Goal: Information Seeking & Learning: Learn about a topic

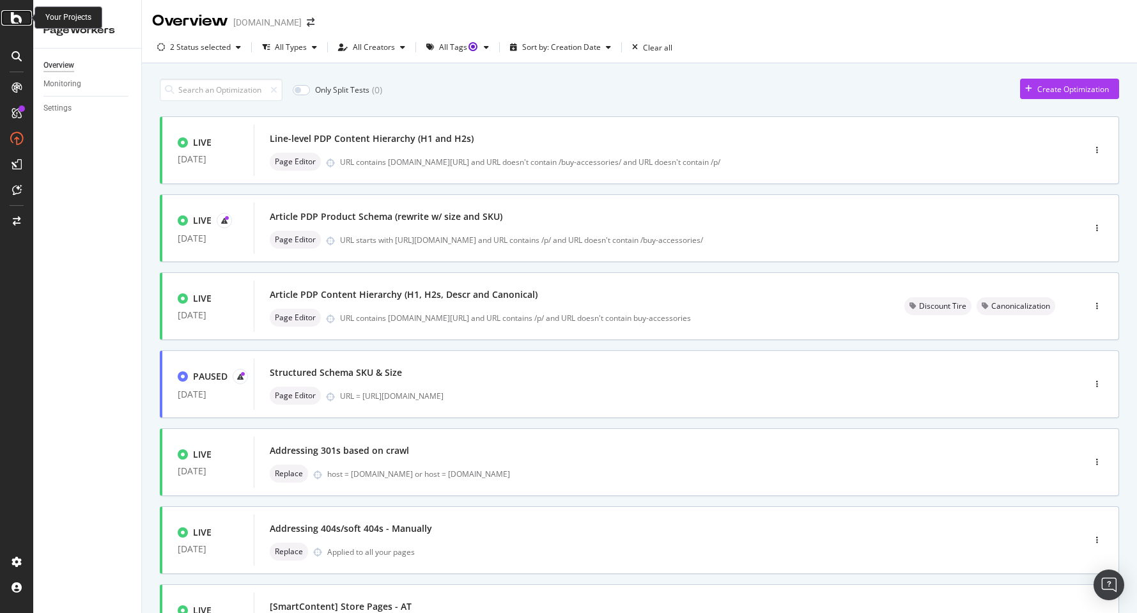
click at [17, 18] on icon at bounding box center [17, 17] width 12 height 15
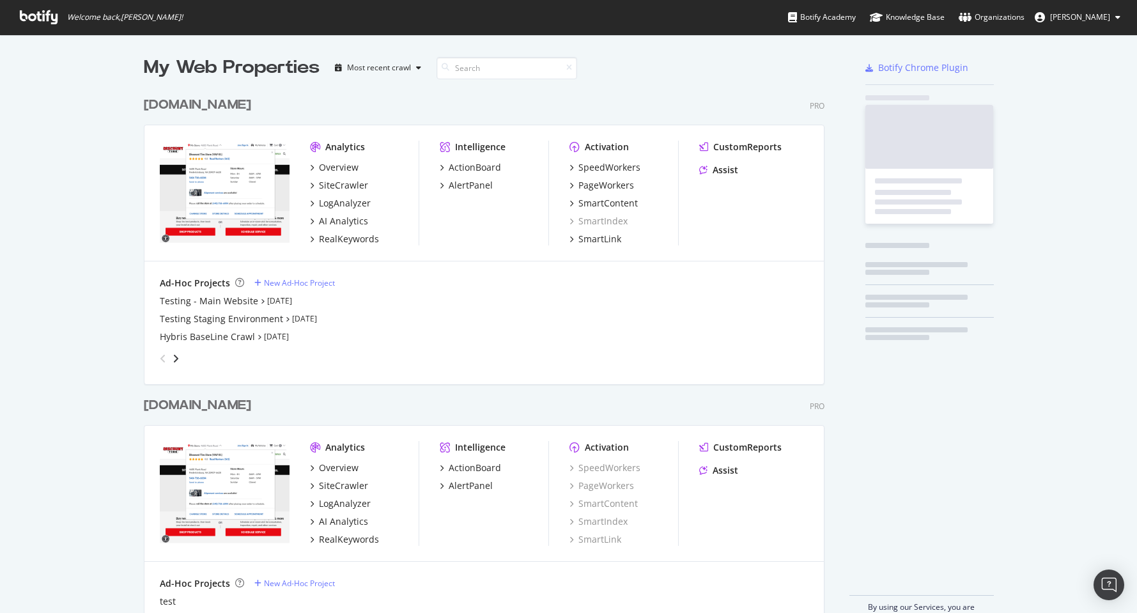
scroll to position [603, 1118]
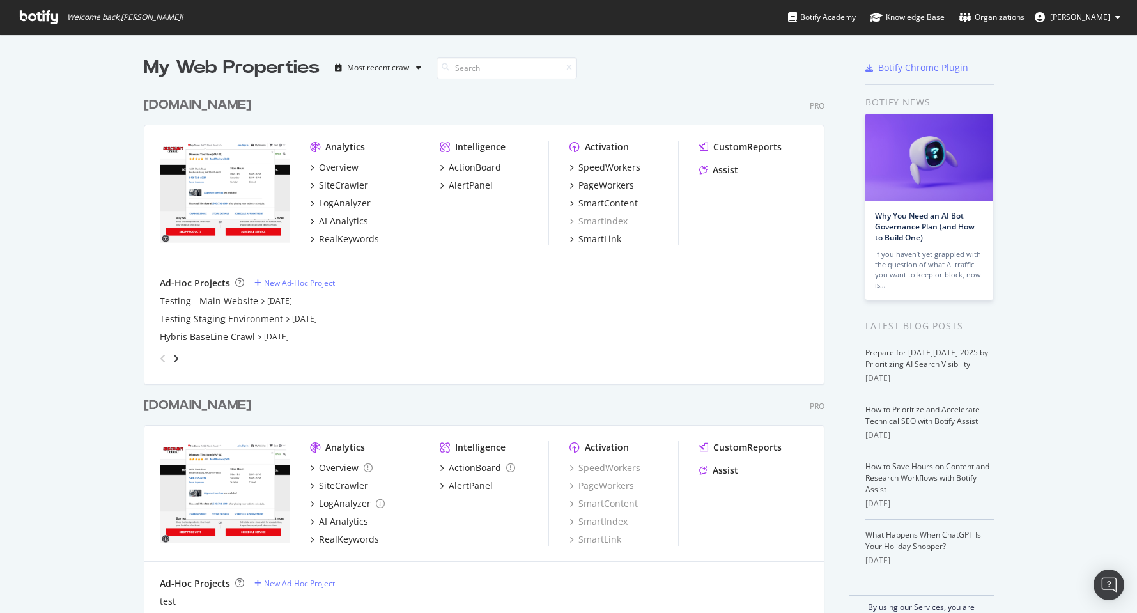
click at [453, 316] on div "Testing Staging Environment Jul 21st 25" at bounding box center [484, 319] width 649 height 13
click at [173, 358] on icon "angle-right" at bounding box center [176, 358] width 6 height 10
click at [173, 357] on icon "angle-right" at bounding box center [176, 358] width 6 height 10
click at [160, 355] on icon "angle-left" at bounding box center [163, 358] width 6 height 10
click at [160, 354] on icon "angle-left" at bounding box center [163, 358] width 6 height 10
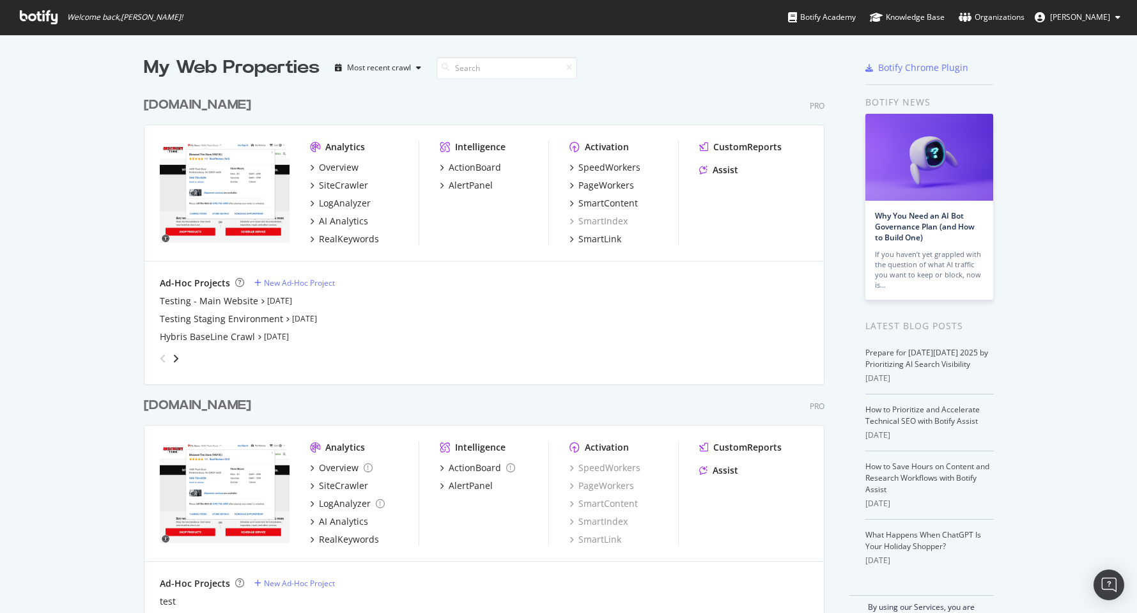
click at [166, 102] on div "[DOMAIN_NAME]" at bounding box center [197, 105] width 107 height 19
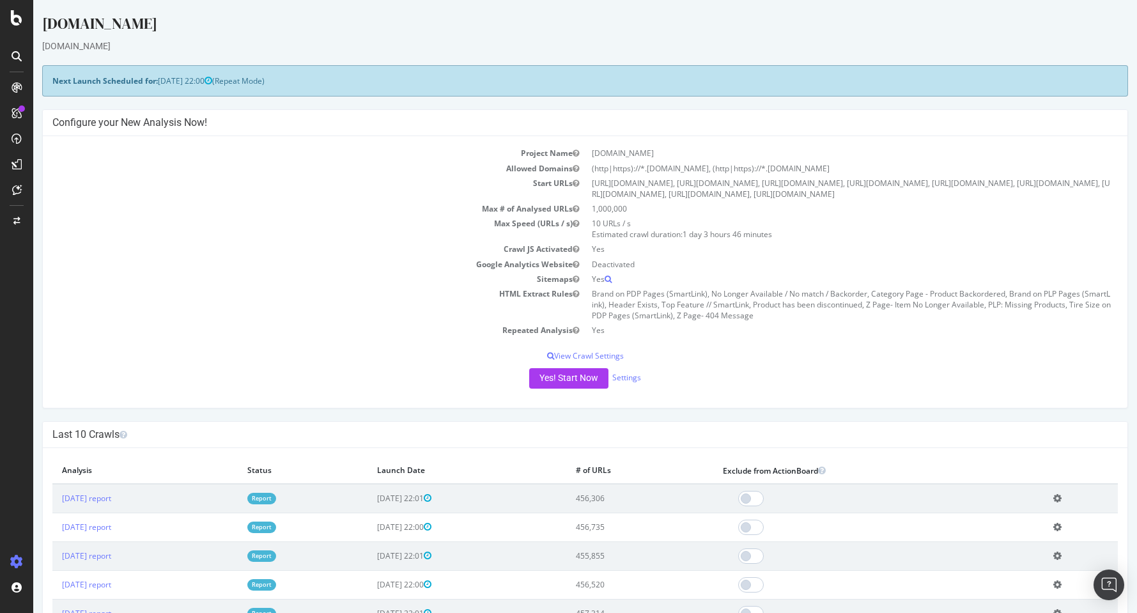
click at [18, 59] on icon at bounding box center [17, 56] width 10 height 10
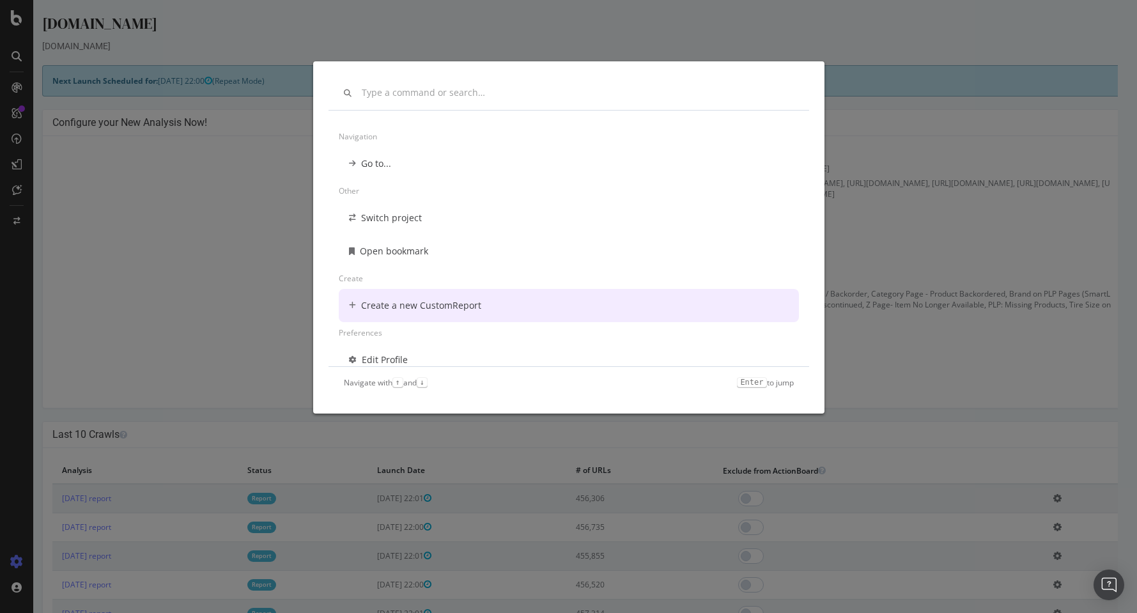
scroll to position [10, 0]
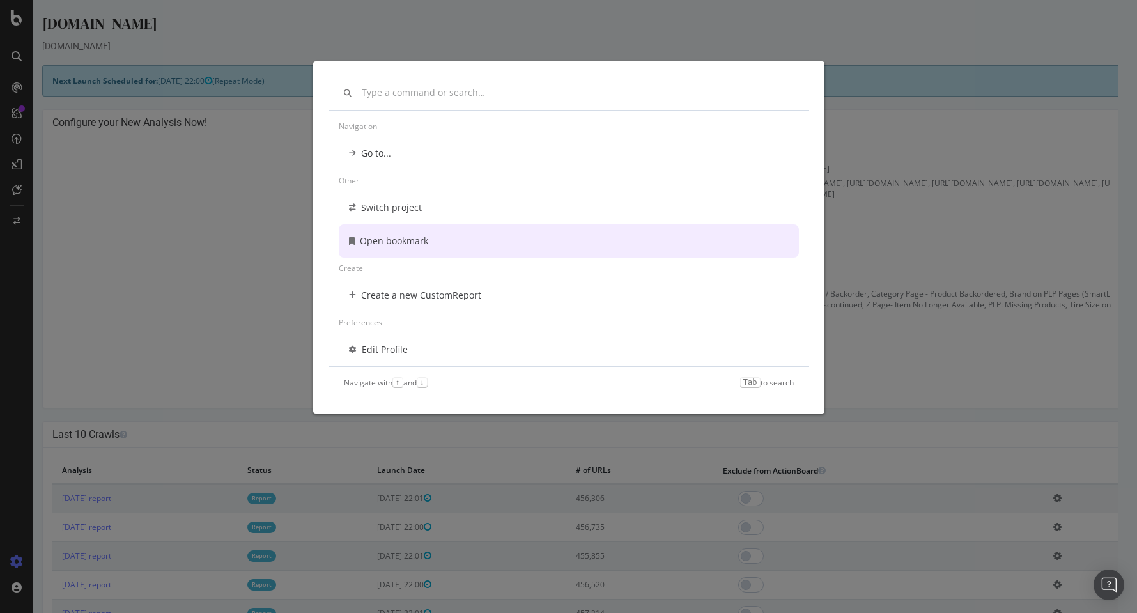
click at [202, 203] on div "Navigation Go to... Other Switch project Open bookmark Create Create a new Cust…" at bounding box center [568, 306] width 1137 height 613
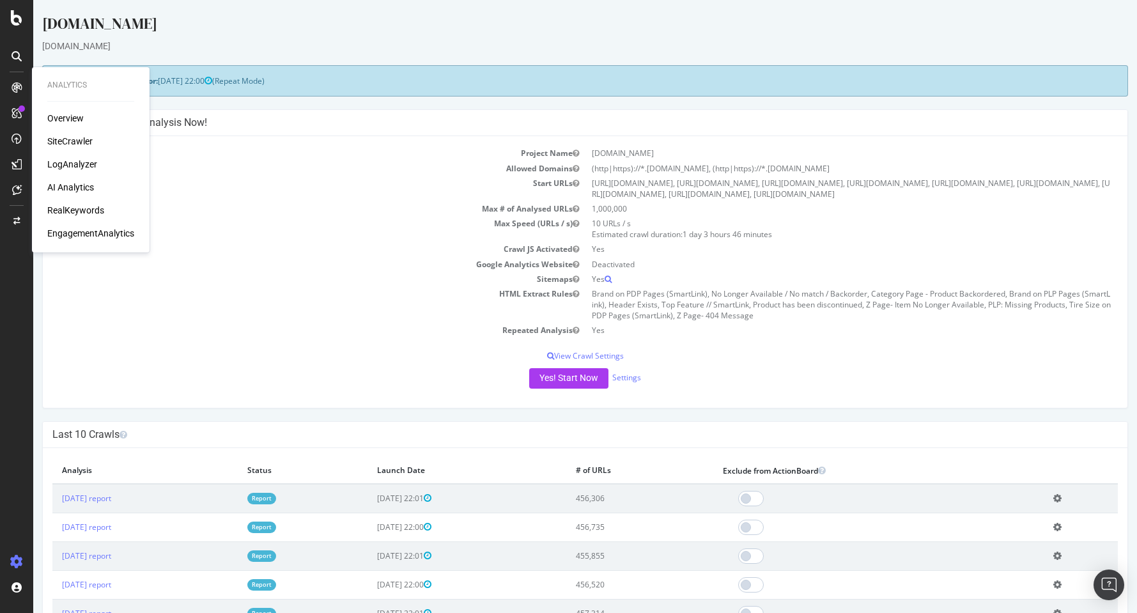
click at [61, 140] on div "SiteCrawler" at bounding box center [69, 141] width 45 height 13
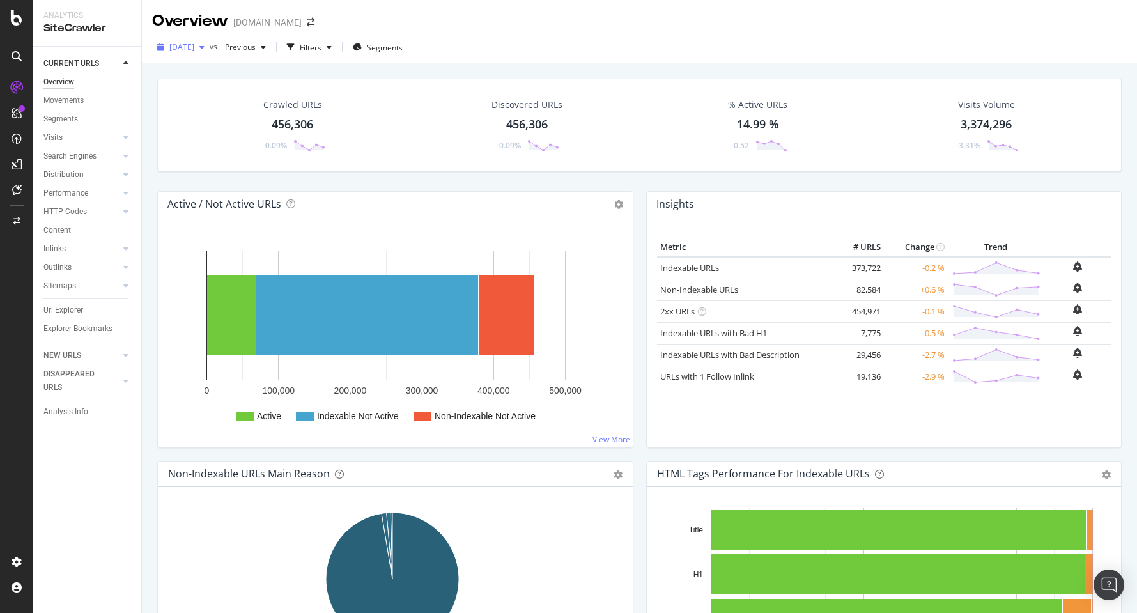
click at [194, 46] on span "[DATE]" at bounding box center [181, 47] width 25 height 11
click at [561, 8] on div "Overview discounttire.com" at bounding box center [639, 16] width 995 height 32
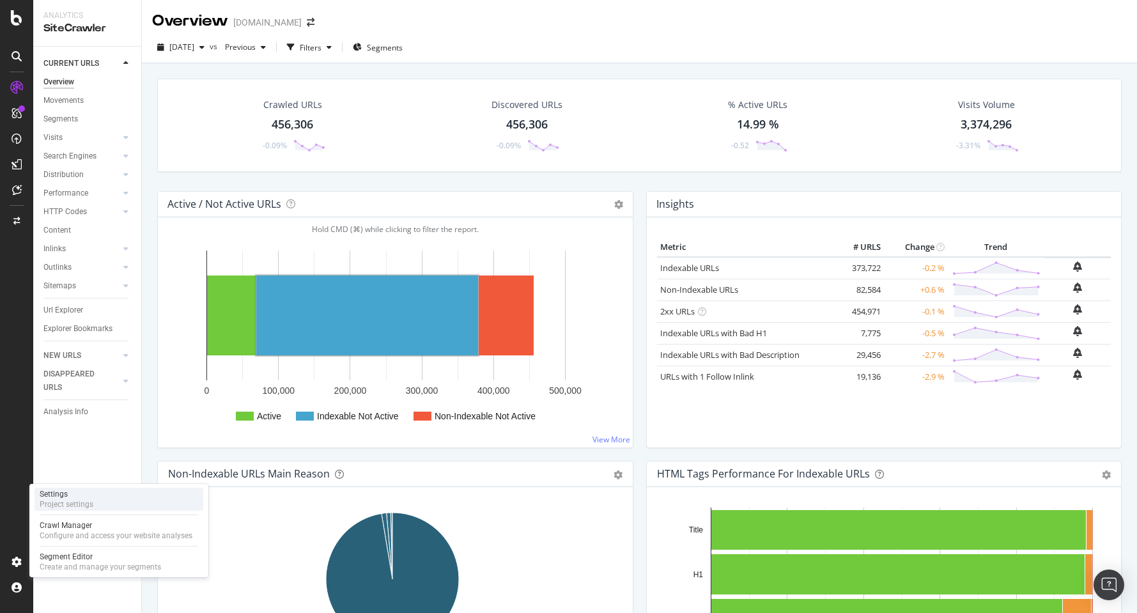
click at [84, 502] on div "Project settings" at bounding box center [67, 504] width 54 height 10
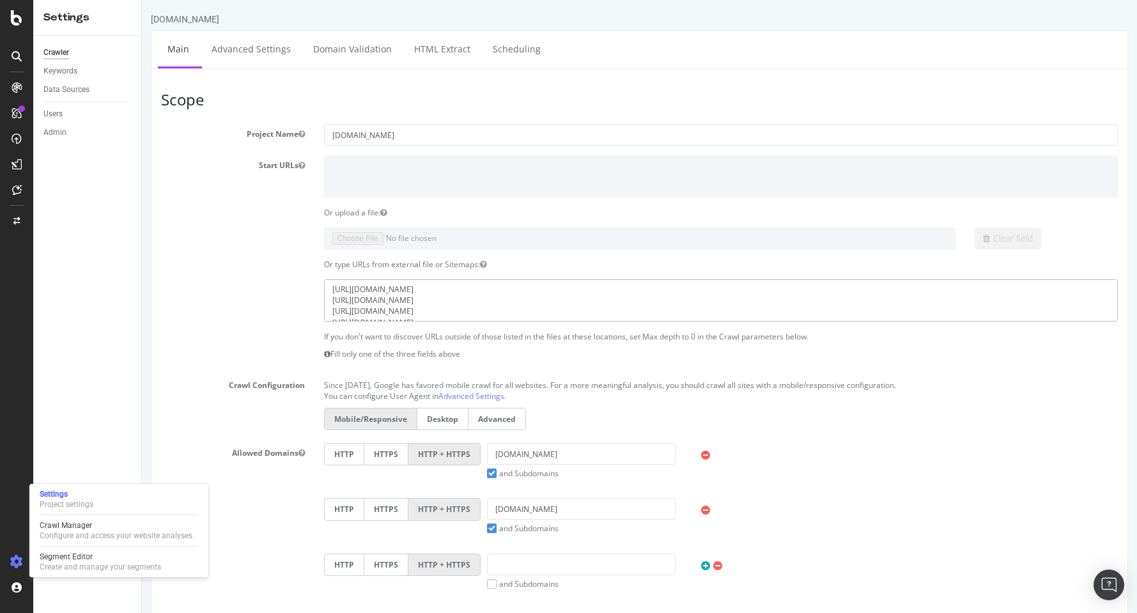
drag, startPoint x: 515, startPoint y: 288, endPoint x: 371, endPoint y: 302, distance: 144.4
click at [371, 302] on textarea "https://sitemaps.americastire.com/homepage.xml https://sitemaps.americastire.co…" at bounding box center [721, 300] width 794 height 42
drag, startPoint x: 486, startPoint y: 300, endPoint x: 325, endPoint y: 305, distance: 161.1
click at [325, 305] on textarea "https://sitemaps.americastire.com/homepage.xml https://sitemaps.americastire.co…" at bounding box center [721, 300] width 794 height 42
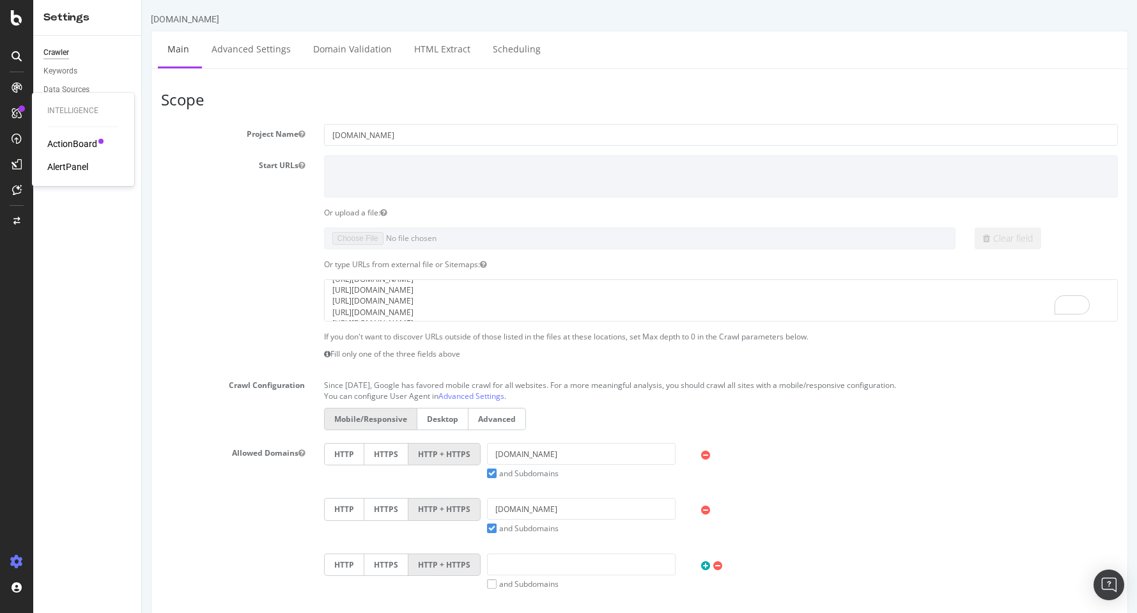
click at [21, 116] on icon at bounding box center [17, 113] width 10 height 10
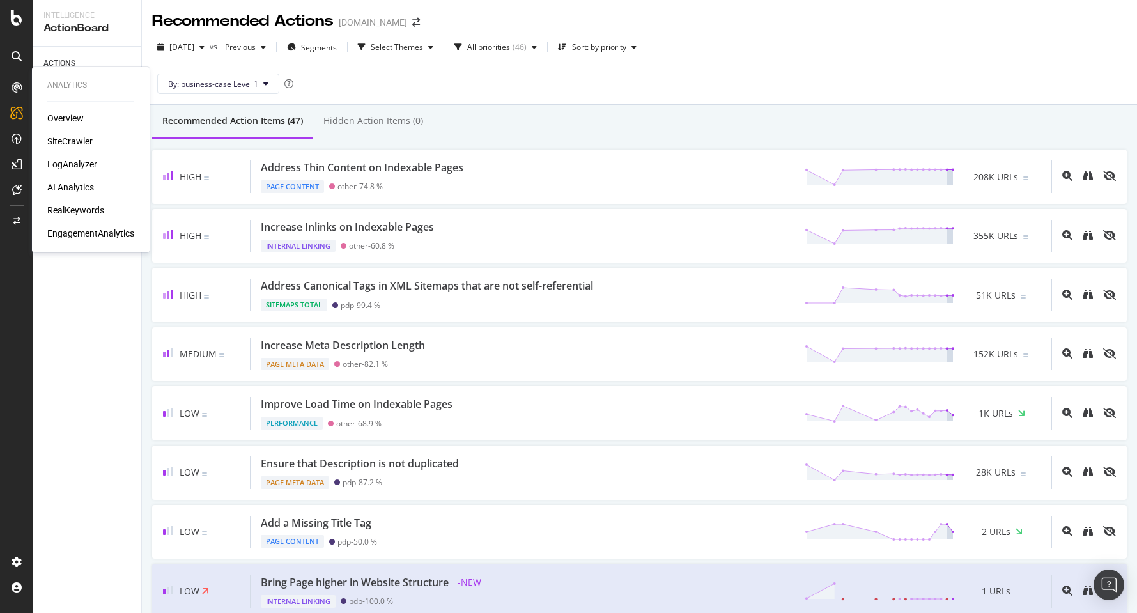
click at [60, 116] on div "Overview" at bounding box center [65, 118] width 36 height 13
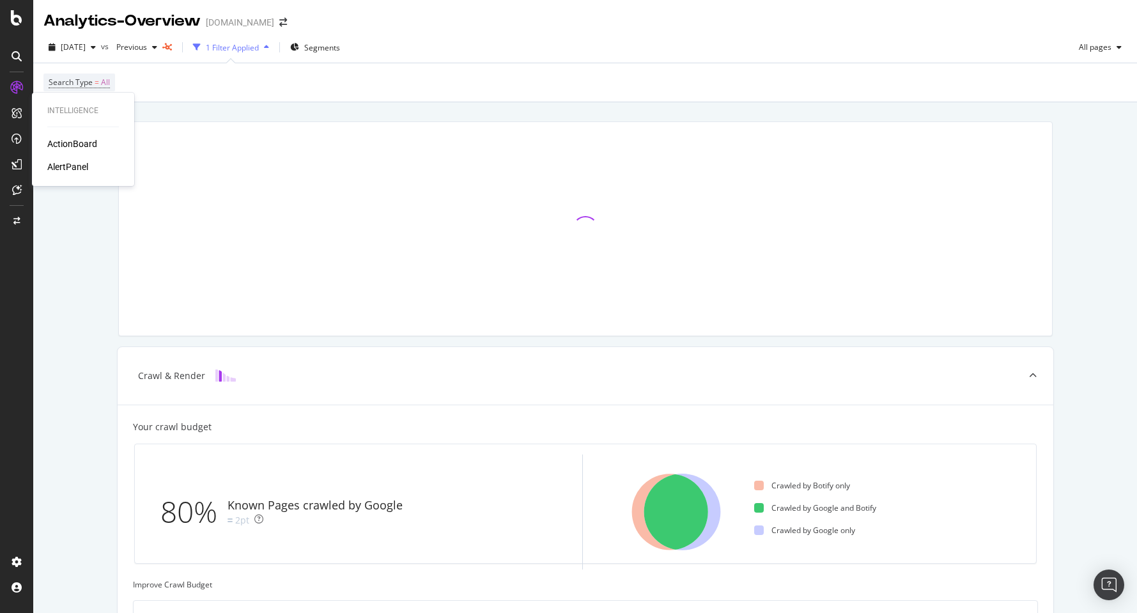
click at [65, 166] on div "AlertPanel" at bounding box center [67, 166] width 41 height 13
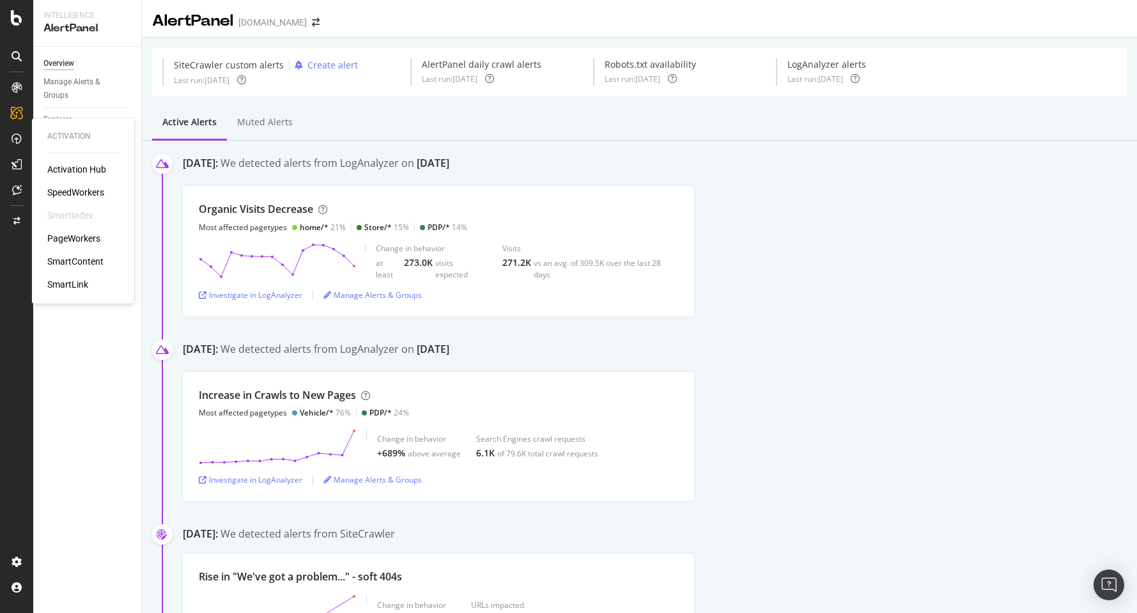
click at [76, 192] on div "SpeedWorkers" at bounding box center [75, 192] width 57 height 13
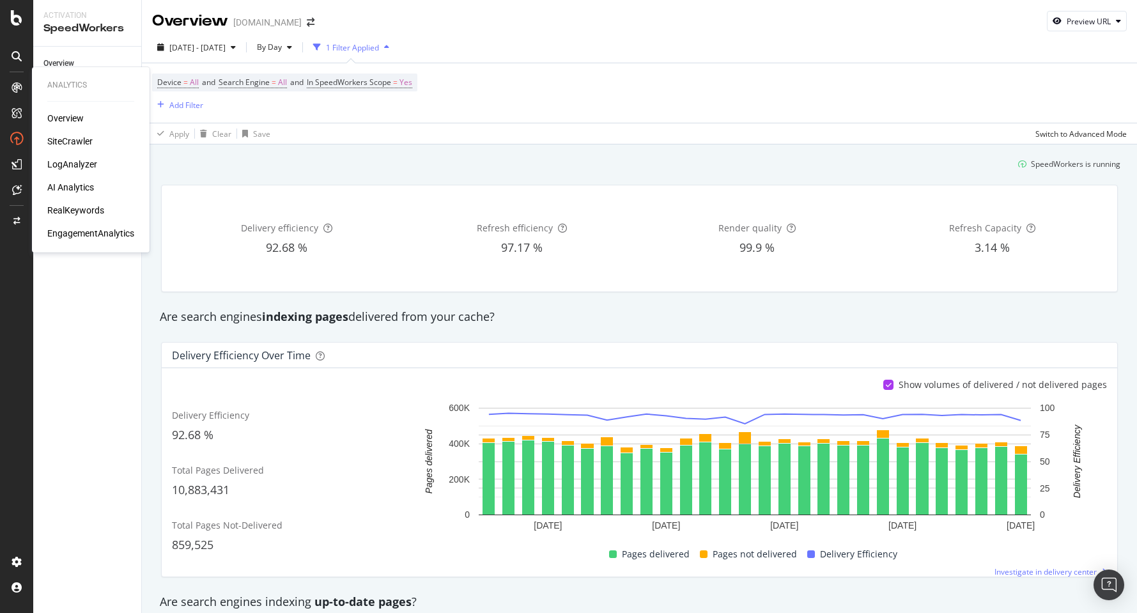
click at [72, 141] on div "SiteCrawler" at bounding box center [69, 141] width 45 height 13
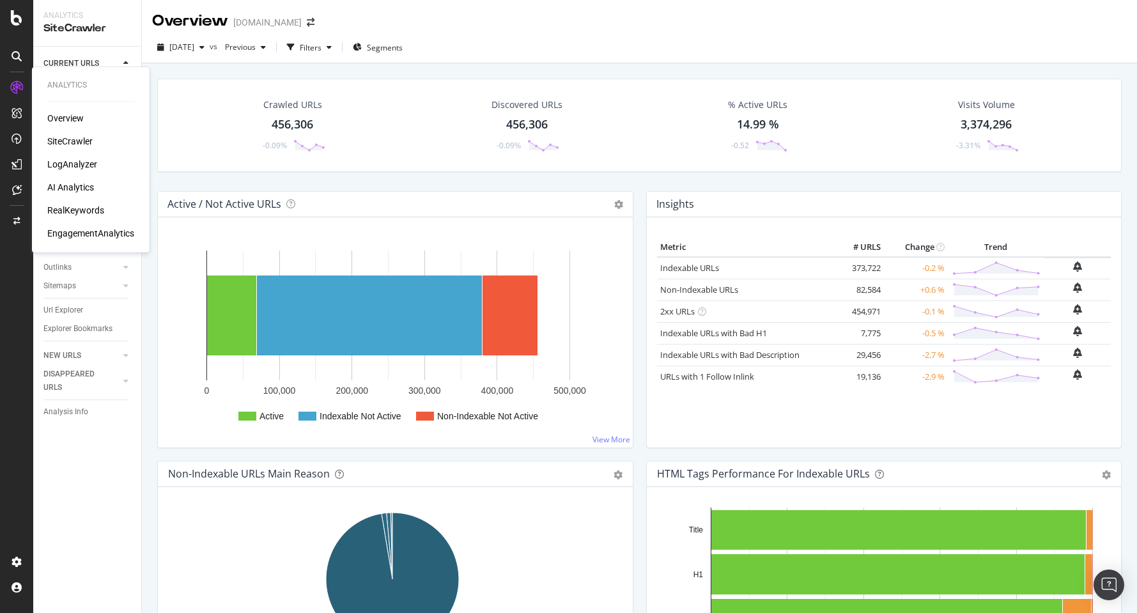
click at [65, 165] on div "LogAnalyzer" at bounding box center [72, 164] width 50 height 13
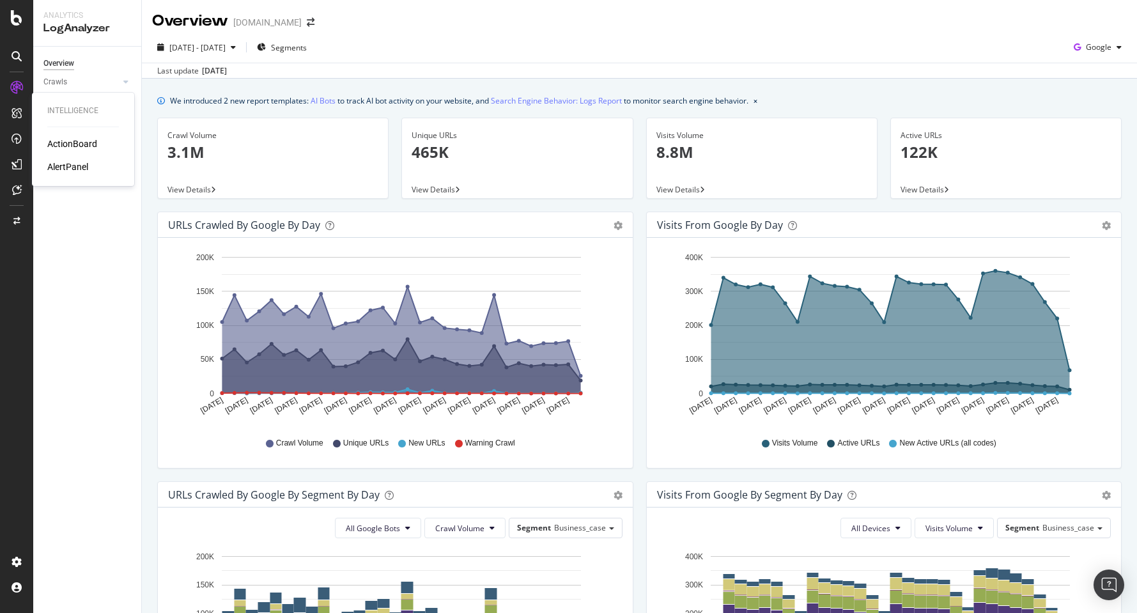
click at [80, 141] on div "ActionBoard" at bounding box center [72, 143] width 50 height 13
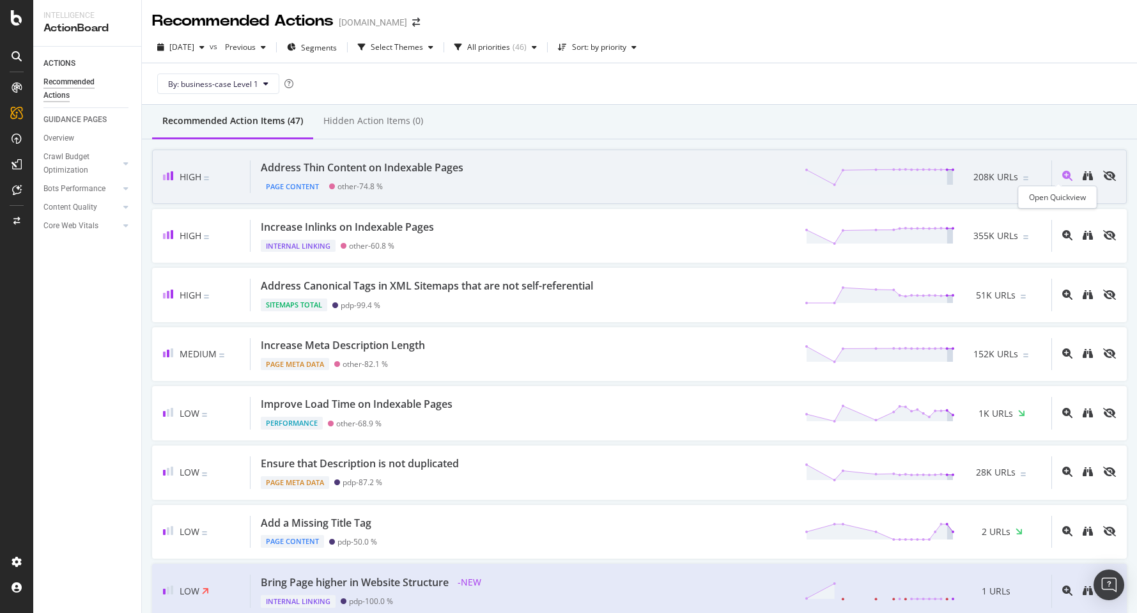
click at [1062, 174] on icon "magnifying-glass-plus" at bounding box center [1067, 176] width 10 height 10
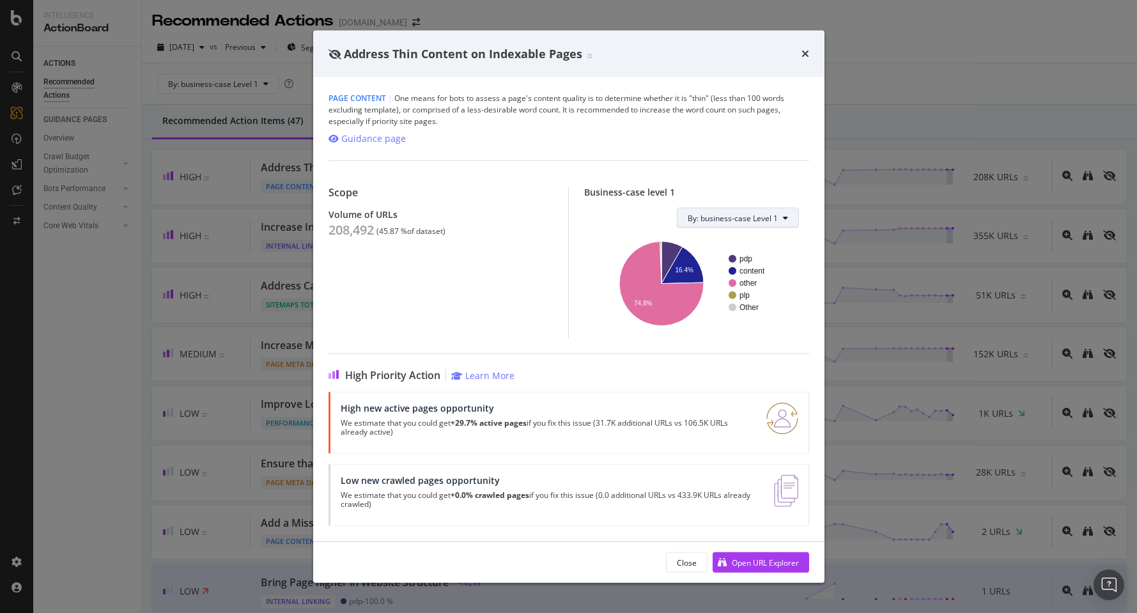
click at [775, 215] on span "By: business-case Level 1" at bounding box center [733, 217] width 90 height 11
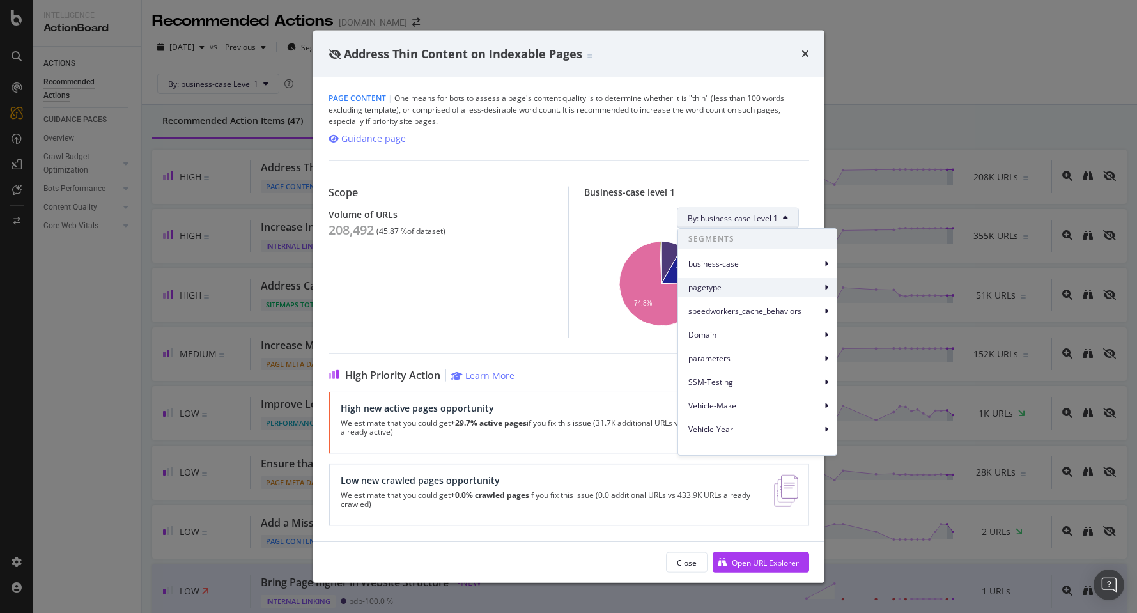
click at [754, 291] on span "pagetype" at bounding box center [754, 288] width 133 height 12
click at [747, 287] on span "pagetype" at bounding box center [754, 288] width 133 height 12
click at [824, 290] on icon at bounding box center [826, 288] width 4 height 8
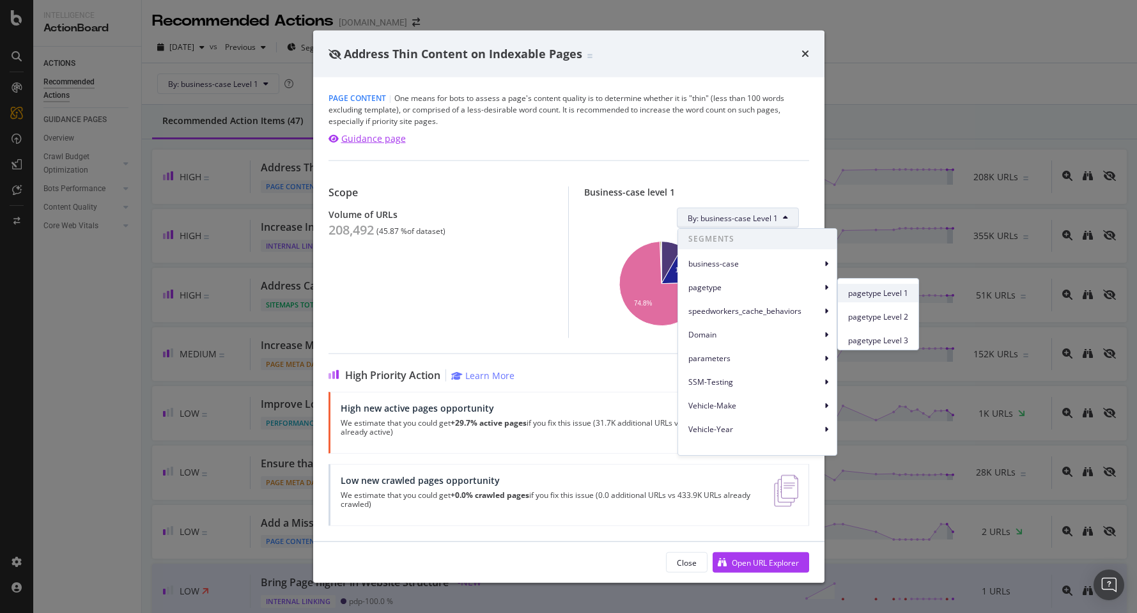
click at [869, 297] on span "pagetype Level 1" at bounding box center [878, 294] width 60 height 12
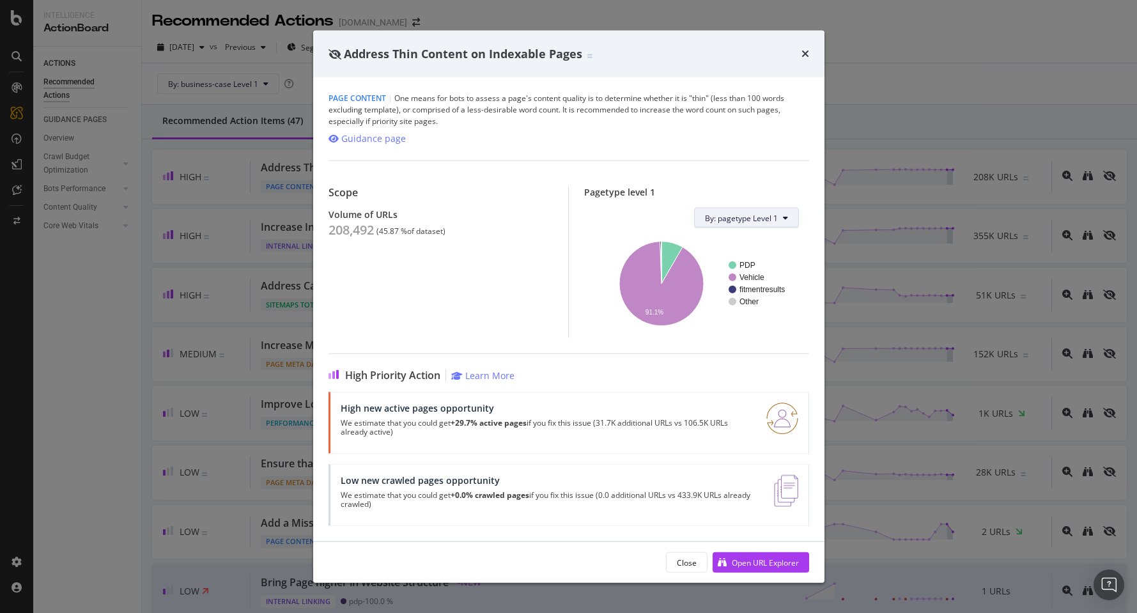
click at [786, 208] on button "By: pagetype Level 1" at bounding box center [746, 218] width 105 height 20
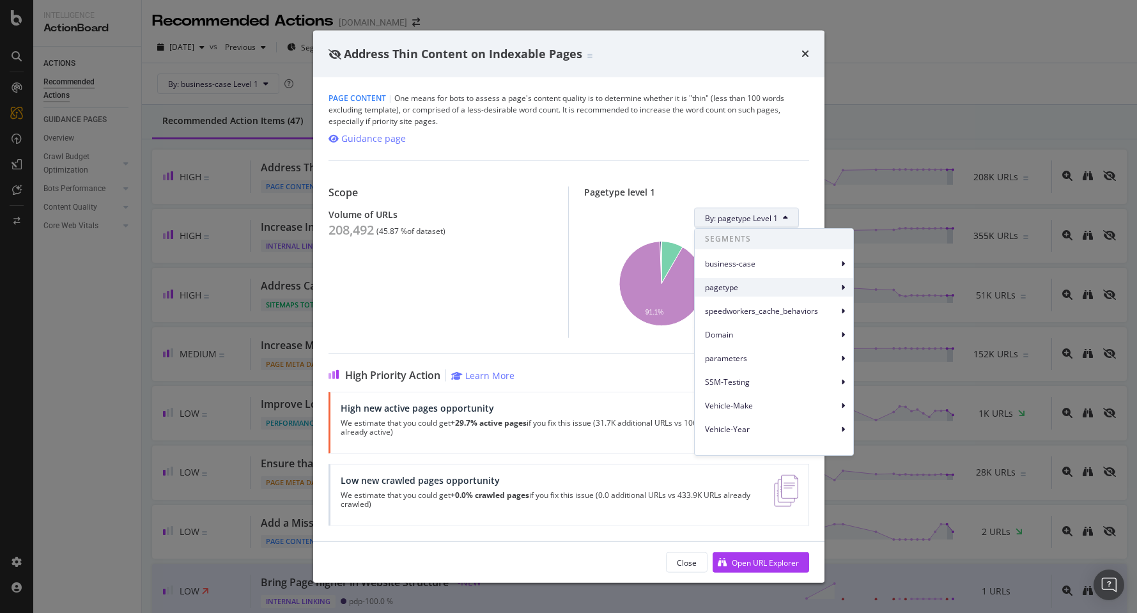
click at [824, 286] on span "pagetype" at bounding box center [771, 288] width 133 height 12
click at [903, 314] on span "pagetype Level 2" at bounding box center [895, 317] width 60 height 12
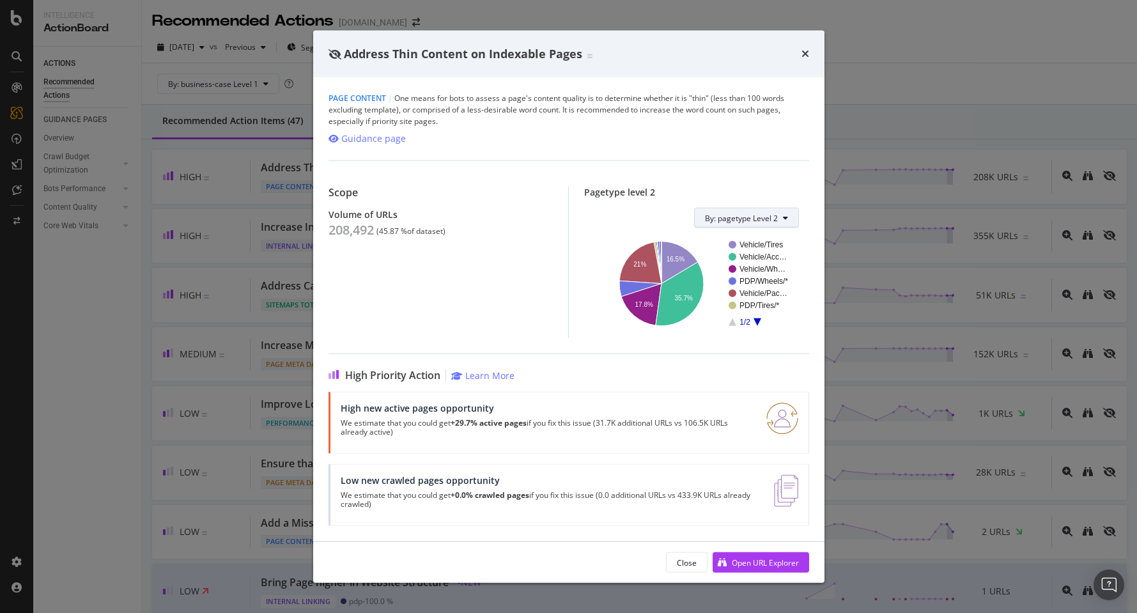
click at [789, 216] on button "By: pagetype Level 2" at bounding box center [746, 218] width 105 height 20
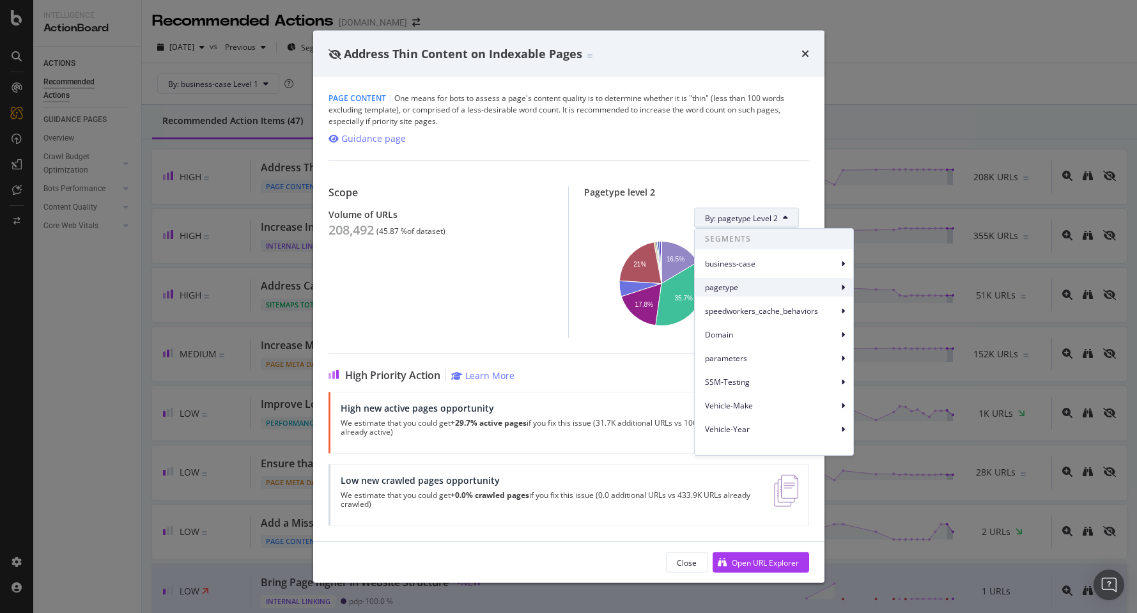
click at [738, 288] on span "pagetype" at bounding box center [771, 288] width 133 height 12
click at [906, 339] on span "pagetype Level 3" at bounding box center [895, 341] width 60 height 12
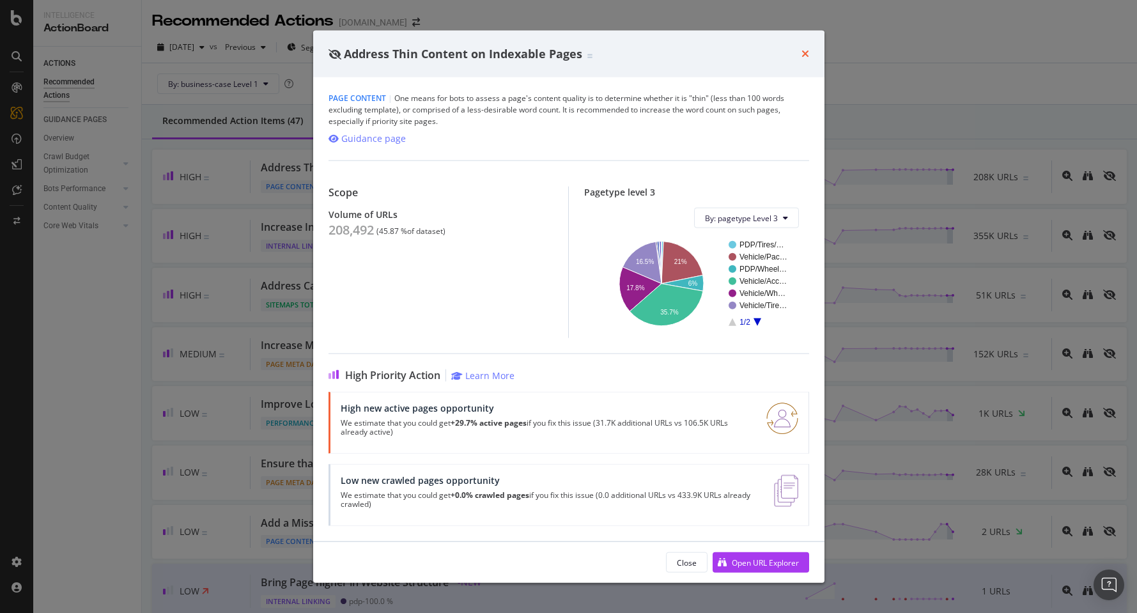
click at [806, 53] on icon "times" at bounding box center [805, 54] width 8 height 10
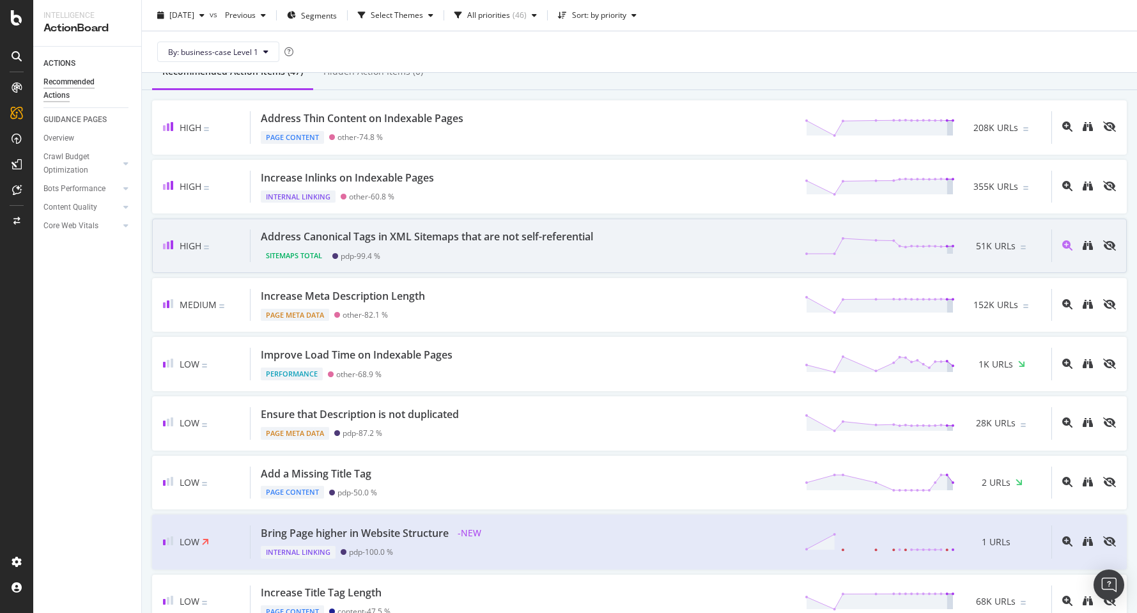
scroll to position [49, 0]
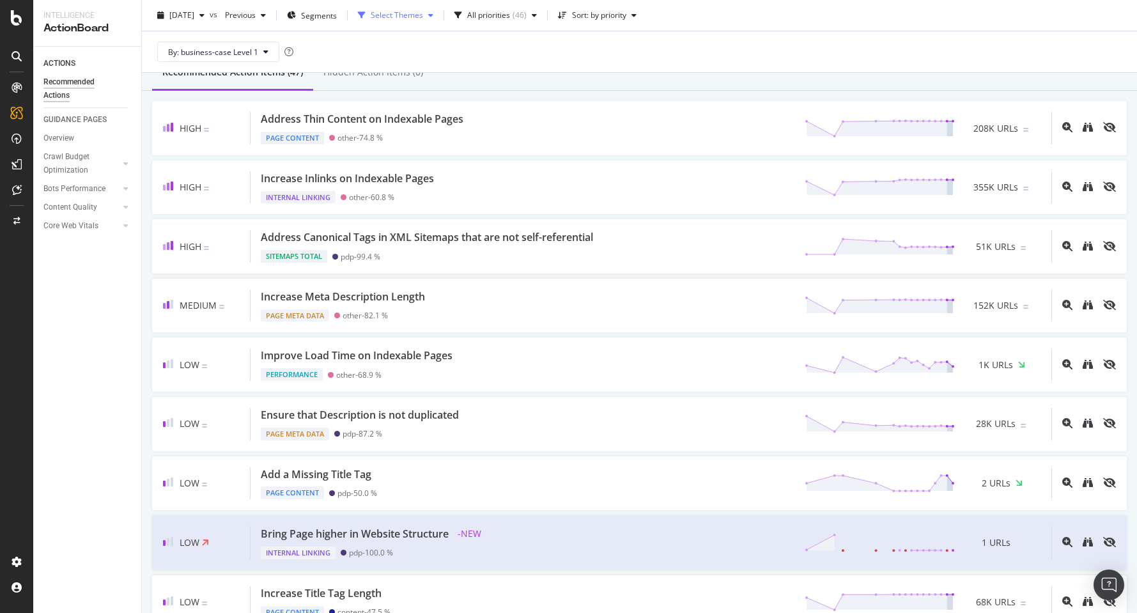
click at [423, 15] on div "Select Themes" at bounding box center [397, 16] width 52 height 8
click at [394, 107] on div at bounding box center [394, 105] width 10 height 10
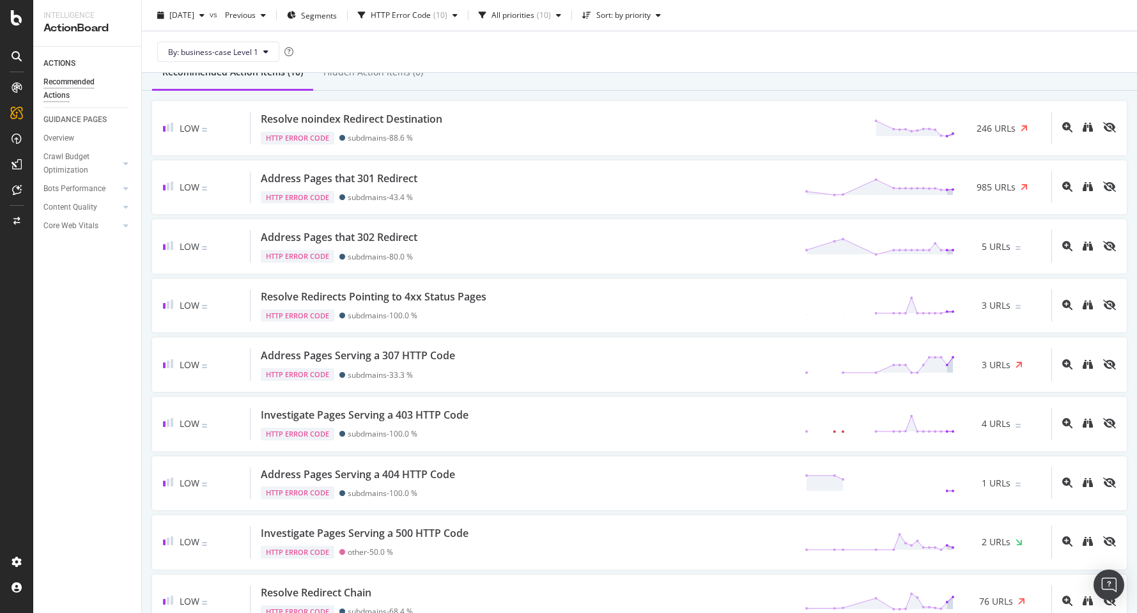
click at [771, 50] on div "By: business-case Level 1" at bounding box center [639, 51] width 975 height 41
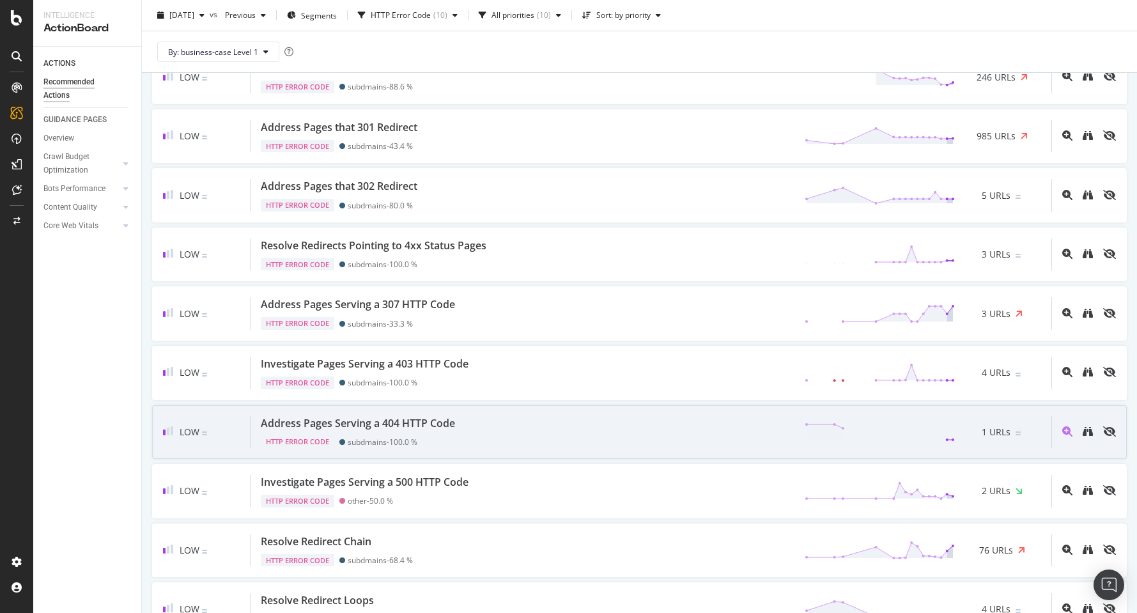
scroll to position [101, 0]
click at [476, 436] on div "Address Pages Serving a 404 HTTP Code HTTP Error Code subdmains - 100.0 % 1 URLs" at bounding box center [651, 431] width 801 height 33
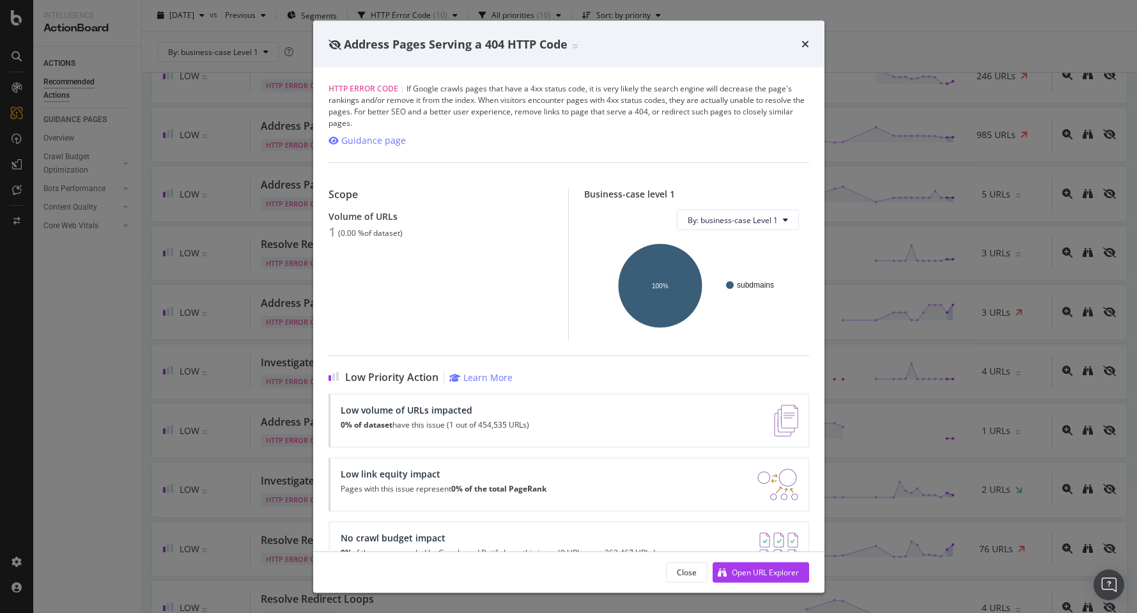
click at [805, 45] on icon "times" at bounding box center [805, 44] width 8 height 10
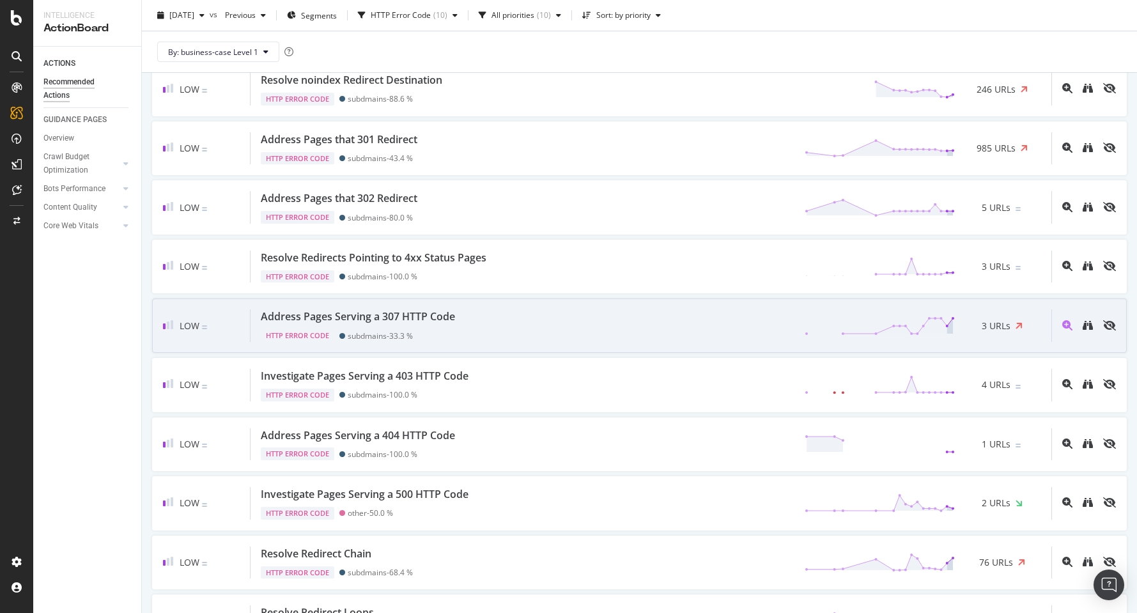
scroll to position [86, 0]
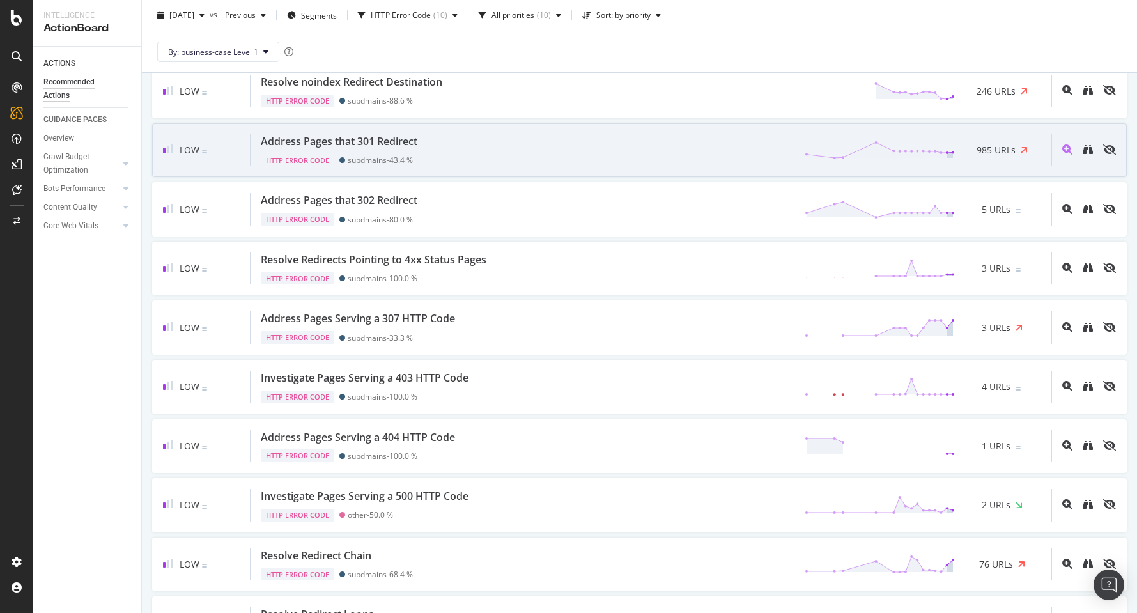
click at [504, 157] on div "Address Pages that 301 Redirect HTTP Error Code subdmains - 43.4 % 985 URLs" at bounding box center [651, 150] width 801 height 33
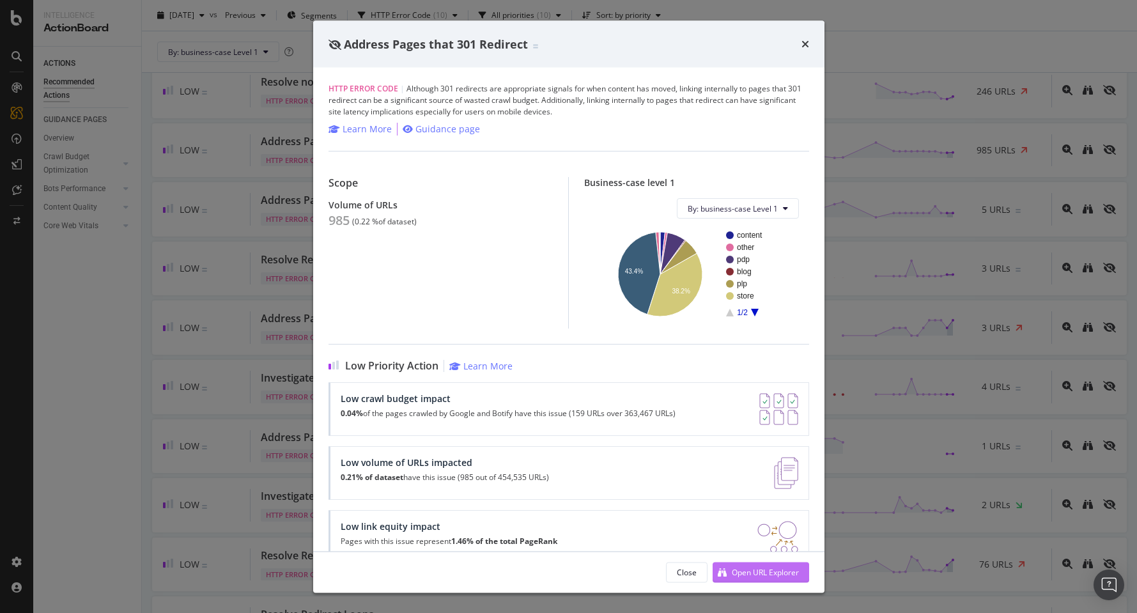
click at [755, 570] on div "Open URL Explorer" at bounding box center [765, 571] width 67 height 11
click at [809, 44] on div "Address Pages that 301 Redirect" at bounding box center [568, 43] width 511 height 47
click at [801, 44] on icon "times" at bounding box center [805, 44] width 8 height 10
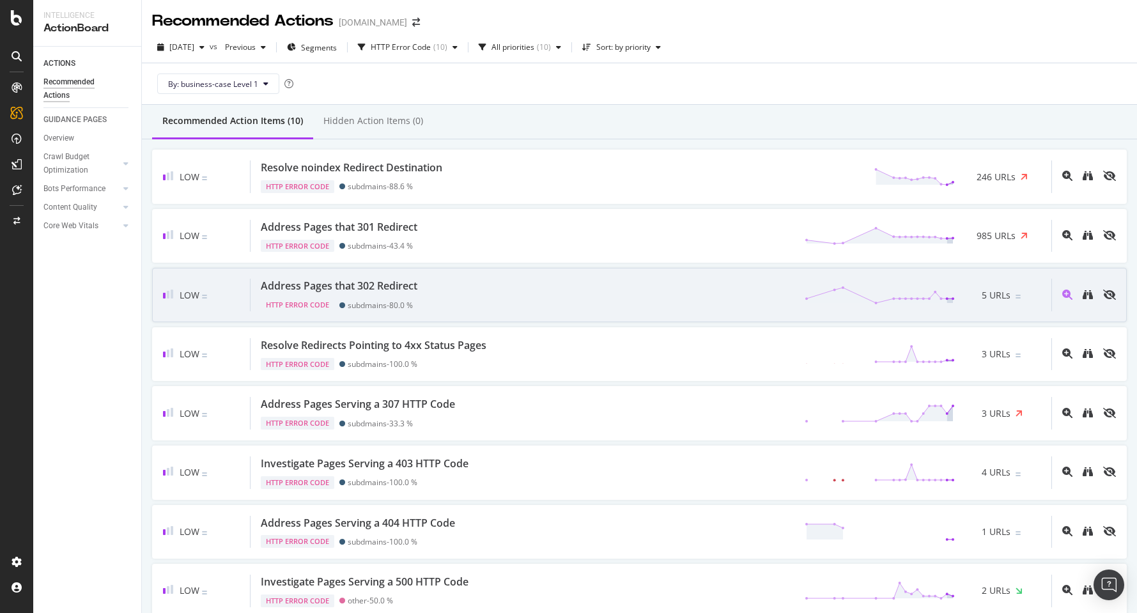
click at [529, 293] on div "Address Pages that 302 Redirect HTTP Error Code subdmains - 80.0 % 5 URLs" at bounding box center [651, 295] width 801 height 33
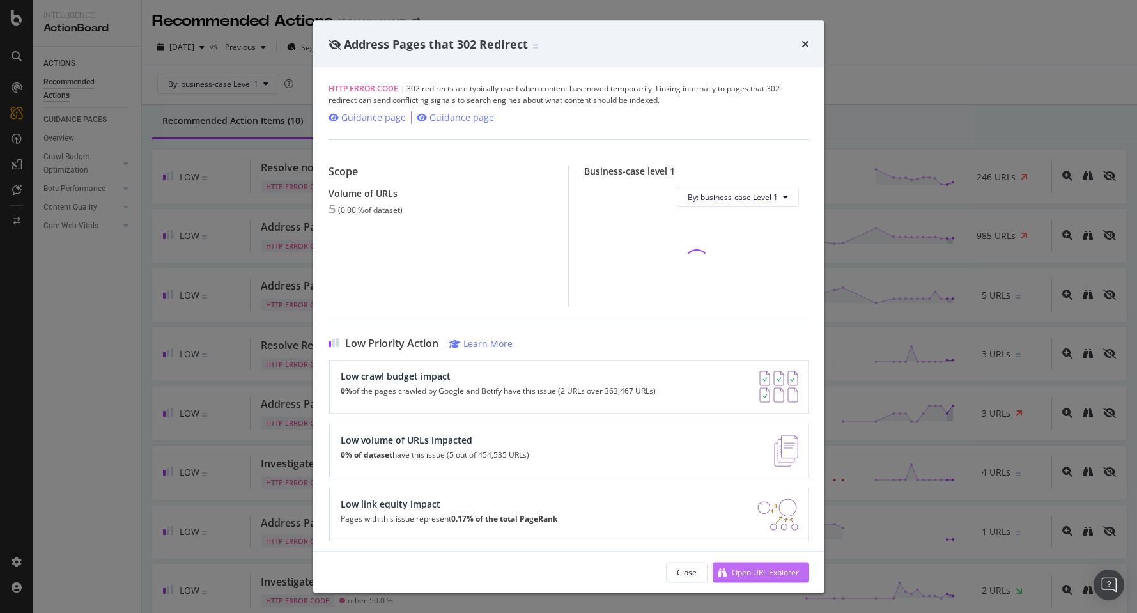
click at [768, 572] on div "Open URL Explorer" at bounding box center [765, 571] width 67 height 11
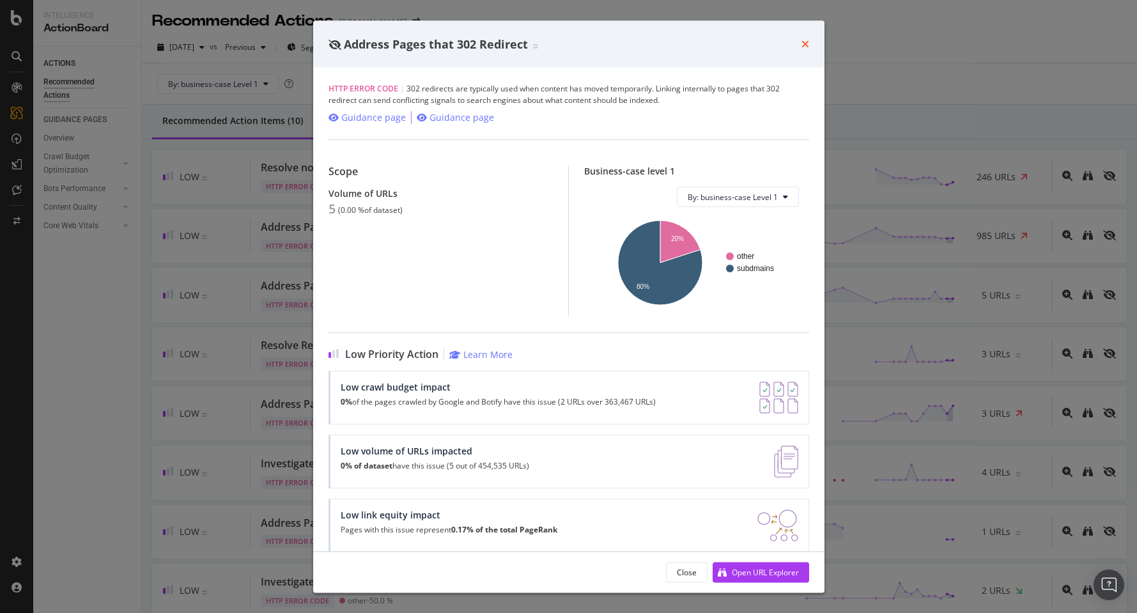
click at [803, 42] on icon "times" at bounding box center [805, 44] width 8 height 10
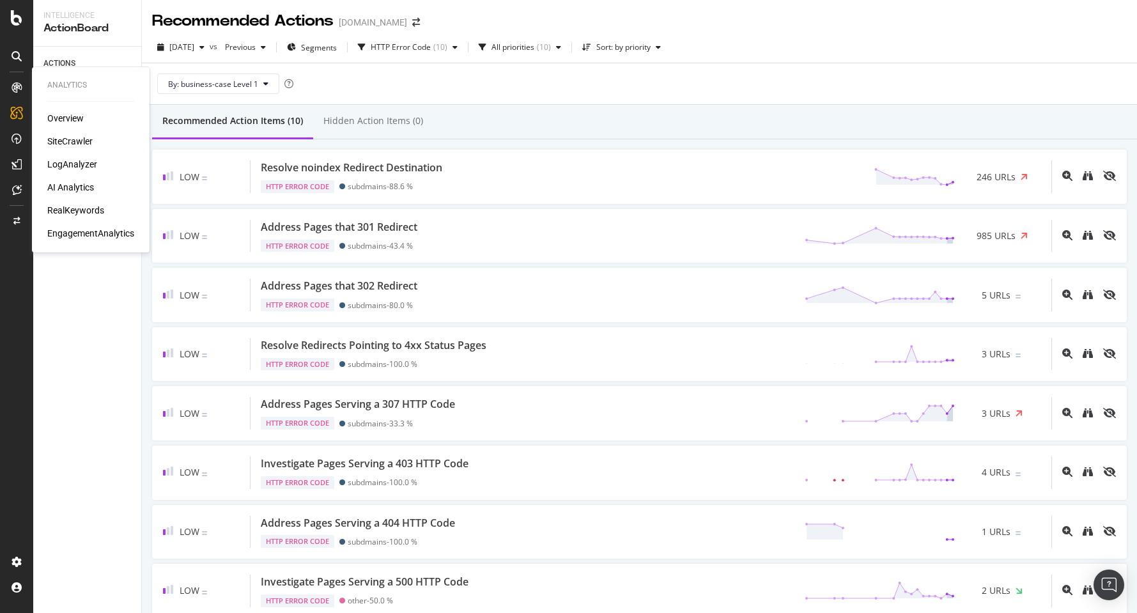
click at [12, 82] on icon at bounding box center [17, 87] width 10 height 10
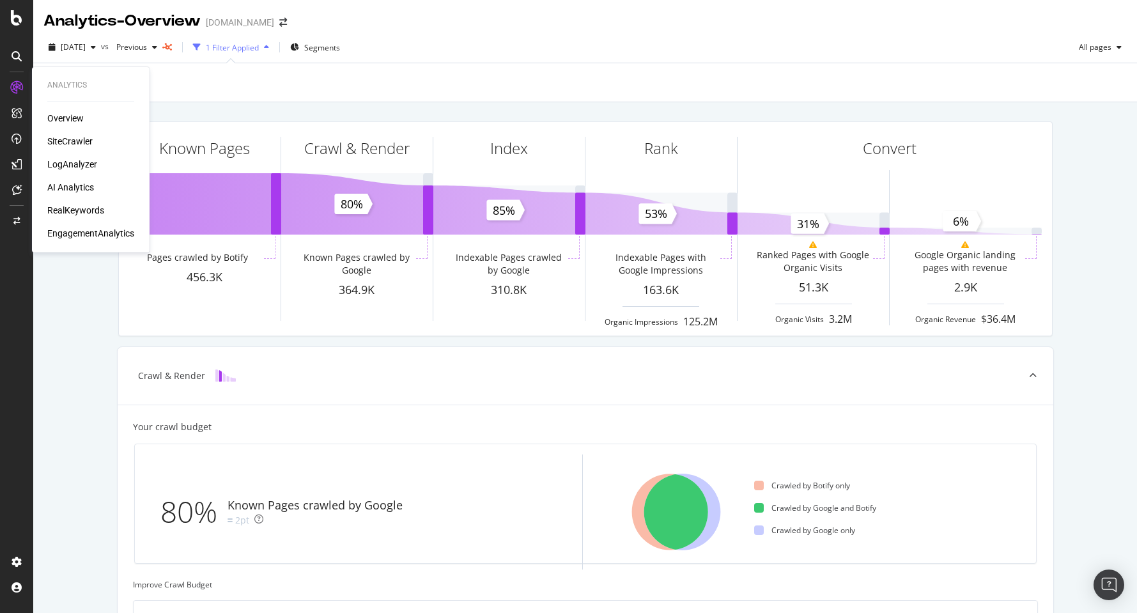
click at [71, 141] on div "SiteCrawler" at bounding box center [69, 141] width 45 height 13
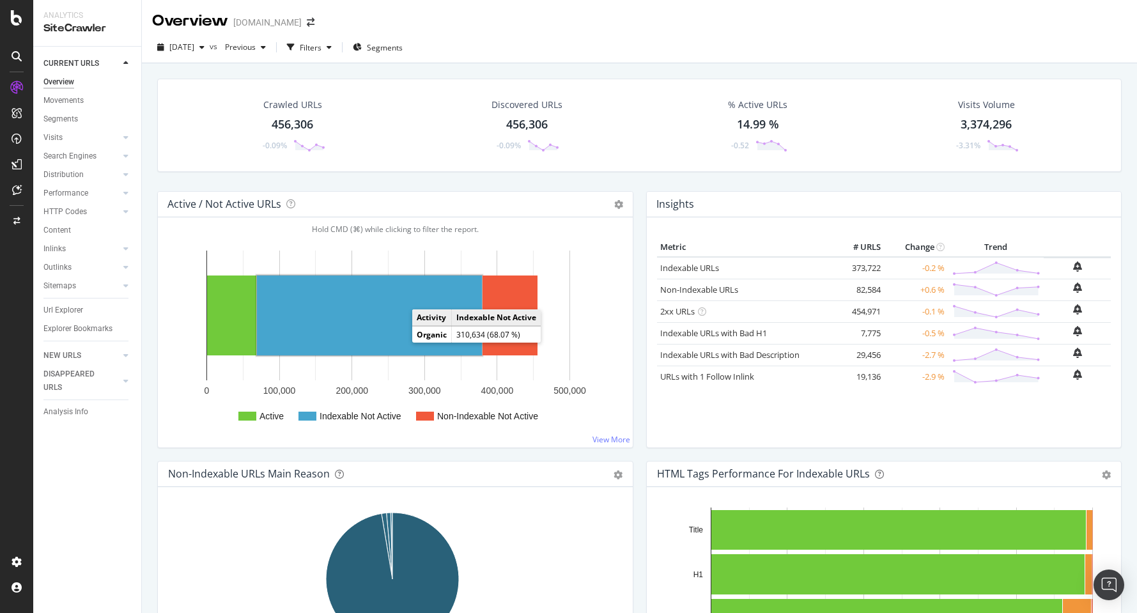
click at [375, 320] on rect "A chart." at bounding box center [369, 315] width 225 height 80
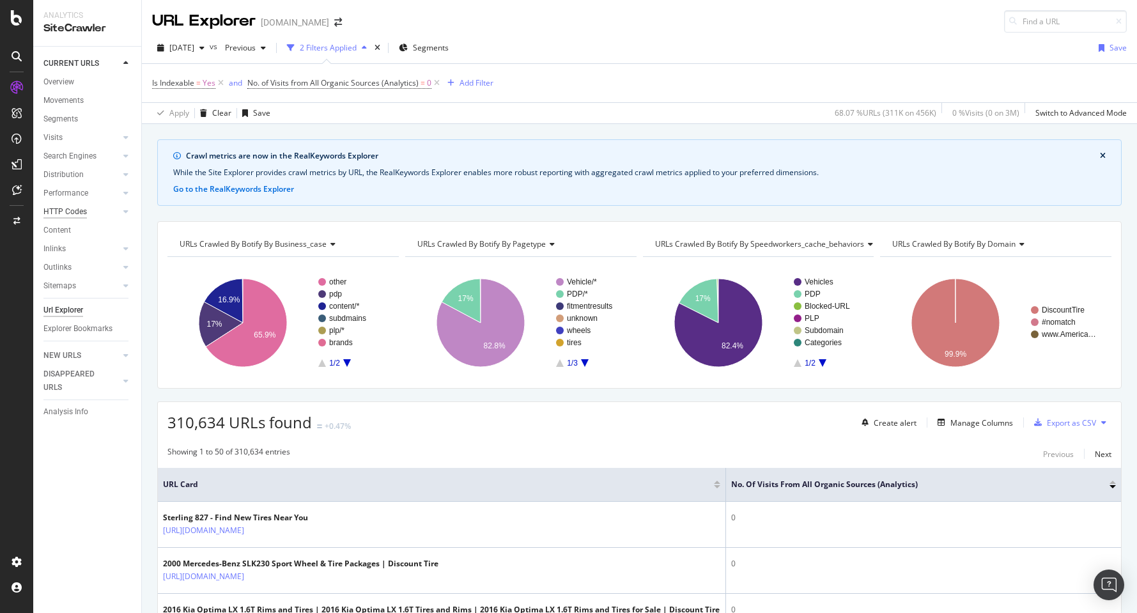
click at [79, 212] on div "HTTP Codes" at bounding box center [64, 211] width 43 height 13
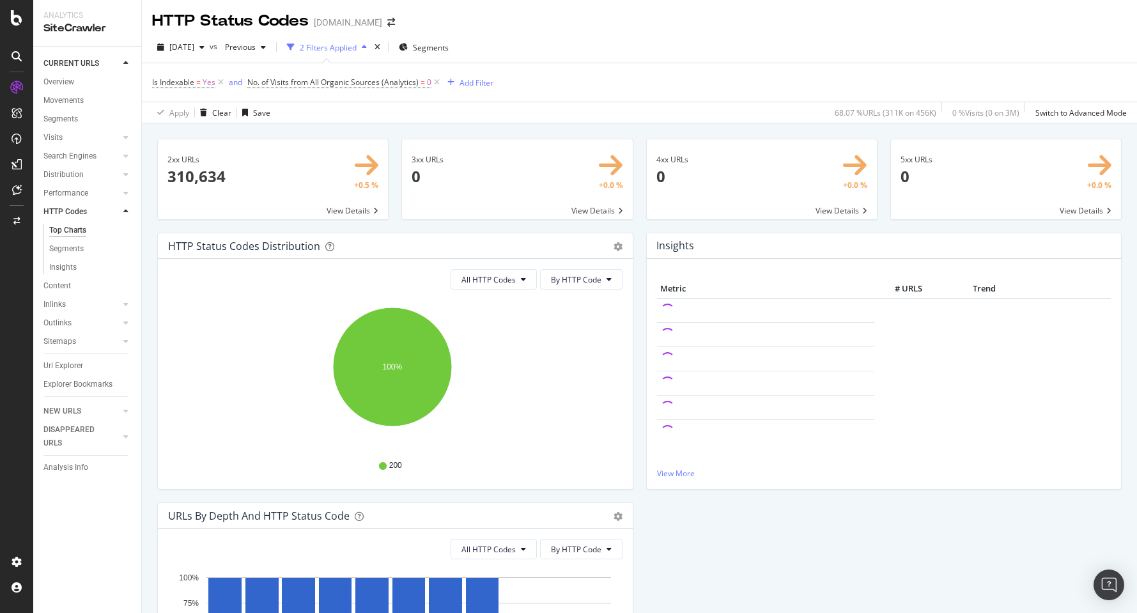
click at [357, 48] on div "2 Filters Applied" at bounding box center [328, 47] width 57 height 11
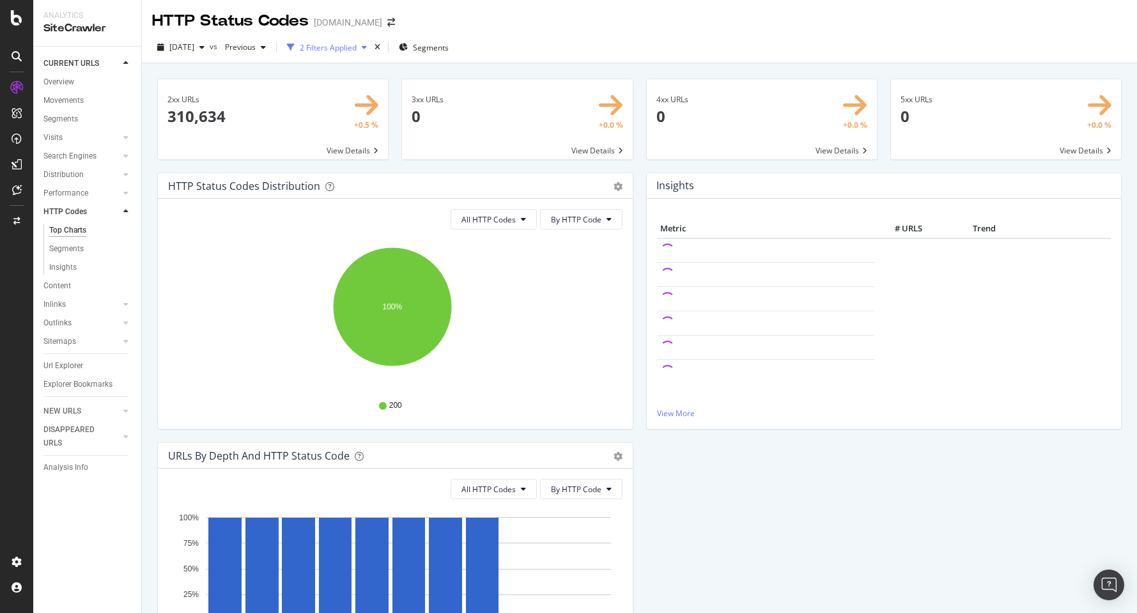
click at [372, 48] on div "button" at bounding box center [364, 47] width 15 height 8
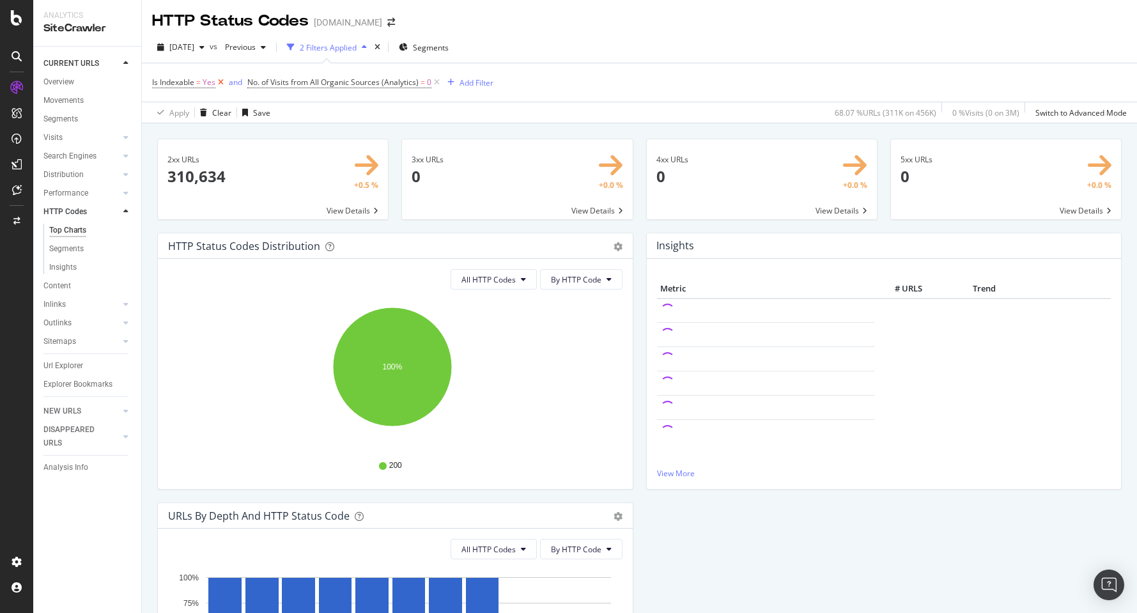
click at [221, 81] on icon at bounding box center [220, 82] width 11 height 13
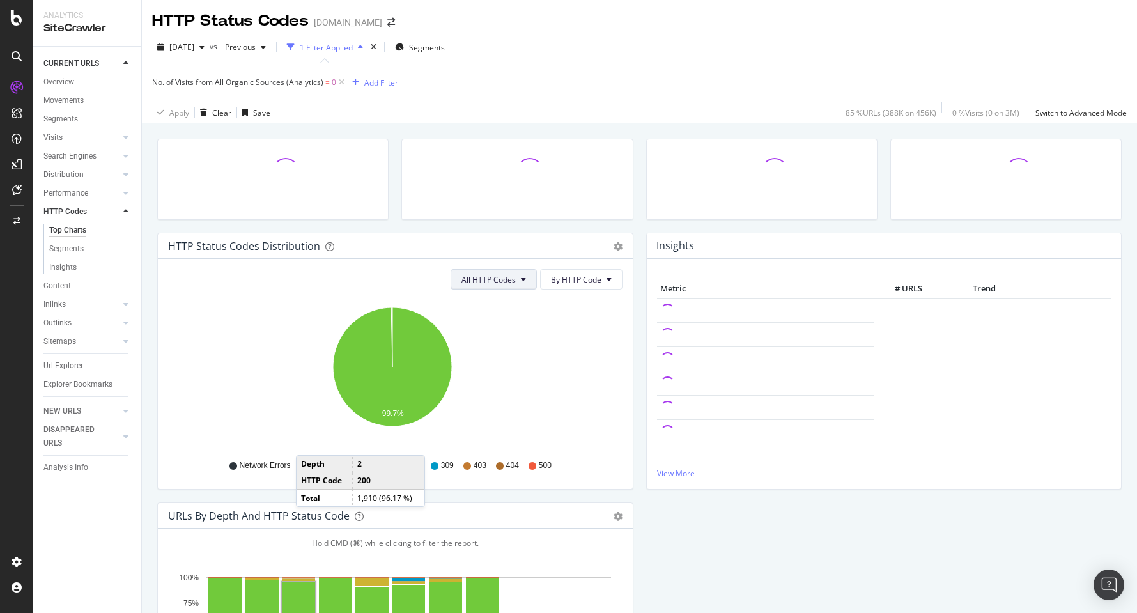
click at [515, 280] on button "All HTTP Codes" at bounding box center [494, 279] width 86 height 20
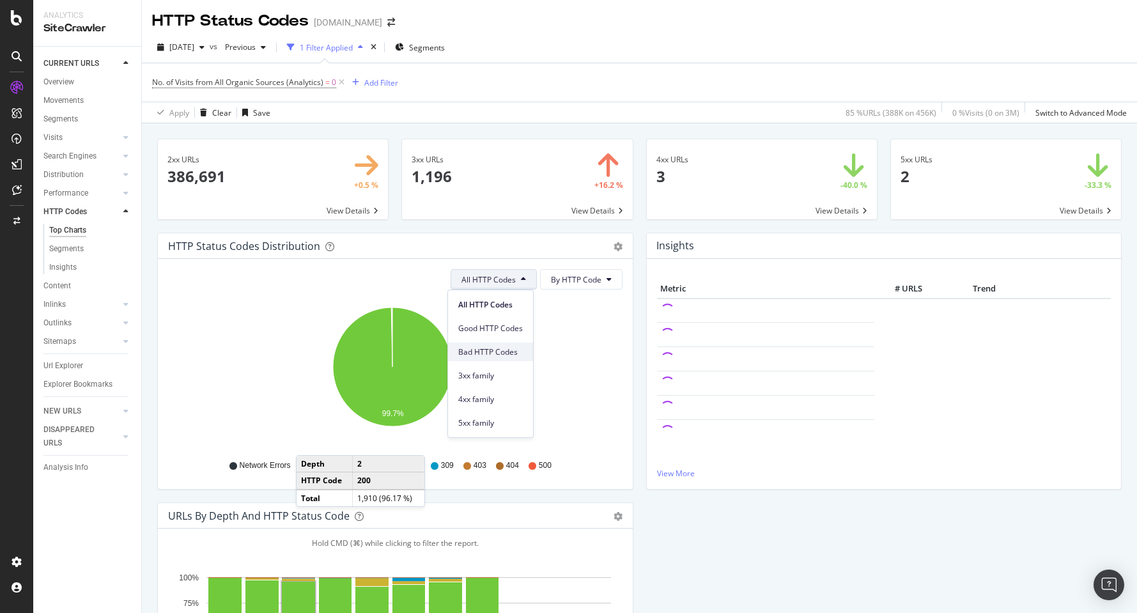
click at [503, 352] on span "Bad HTTP Codes" at bounding box center [490, 352] width 65 height 12
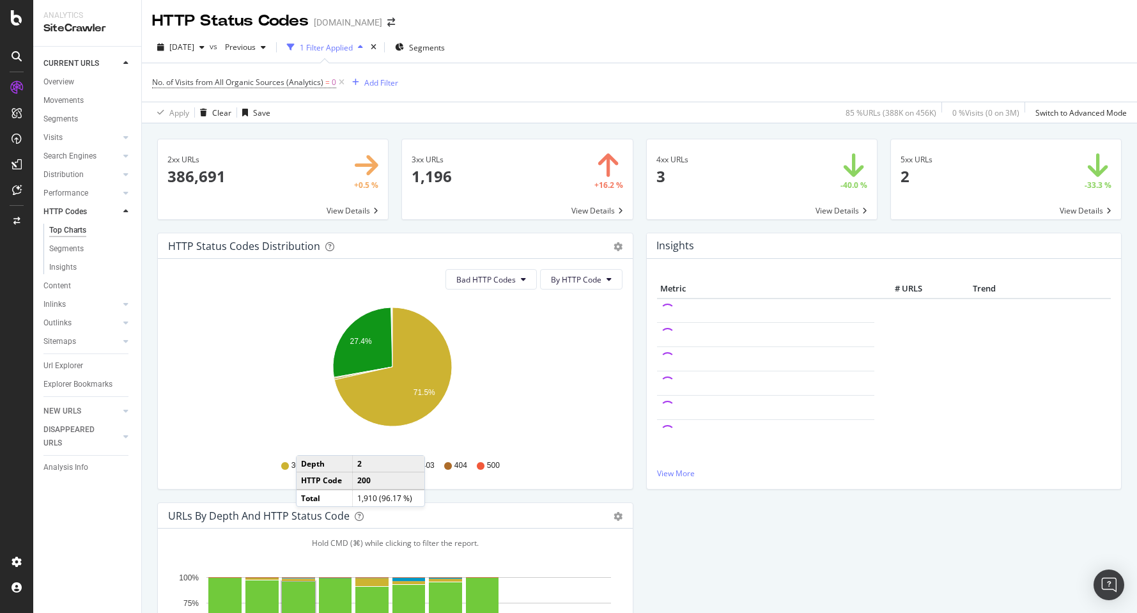
click at [589, 395] on icon "27.4% 71.5%" at bounding box center [392, 374] width 449 height 148
click at [550, 507] on div "URLs by Depth and HTTP Status Code Bar (by Value) Bar (by Percentage) Table Exp…" at bounding box center [395, 516] width 475 height 26
click at [548, 501] on div "HTTP Status Codes Distribution Pie Table Export as CSV Add to Custom Report Bad…" at bounding box center [395, 368] width 489 height 270
click at [224, 423] on icon "27.4% 71.5%" at bounding box center [392, 374] width 449 height 148
click at [227, 327] on icon "27.4% 71.5%" at bounding box center [392, 374] width 449 height 148
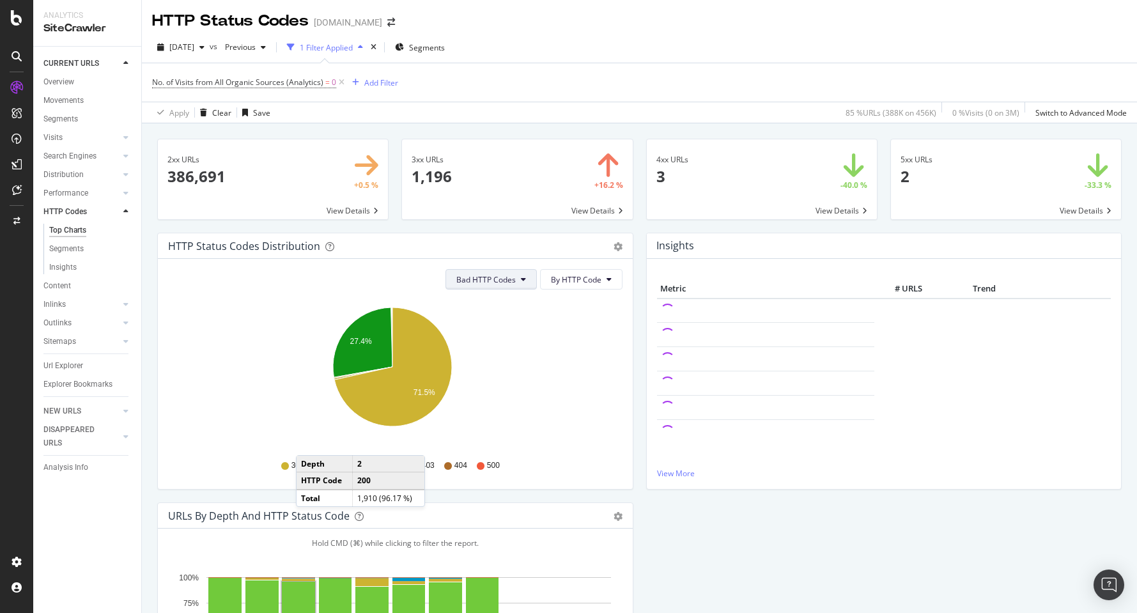
click at [523, 283] on button "Bad HTTP Codes" at bounding box center [490, 279] width 91 height 20
click at [487, 375] on span "3xx family" at bounding box center [485, 376] width 65 height 12
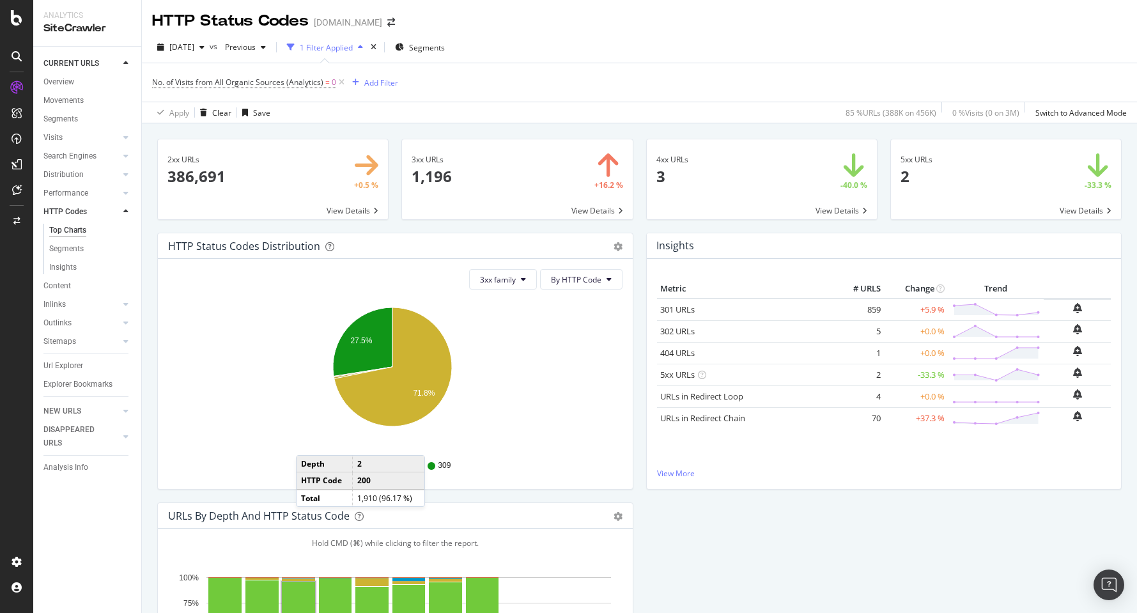
click at [549, 474] on div "301 302 307 309" at bounding box center [395, 465] width 442 height 29
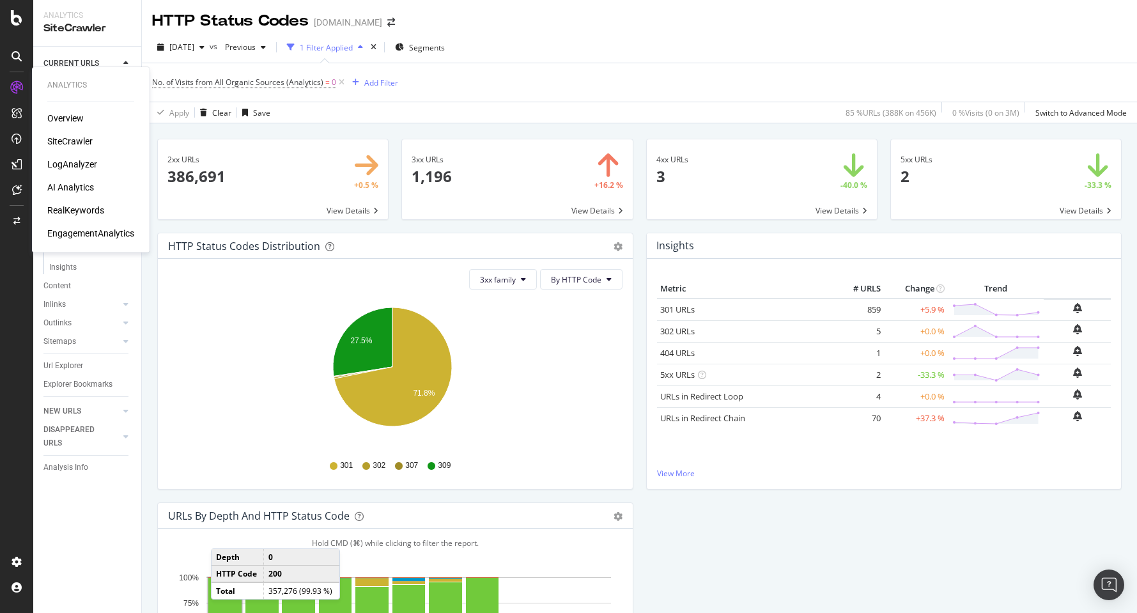
click at [78, 210] on div "RealKeywords" at bounding box center [75, 210] width 57 height 13
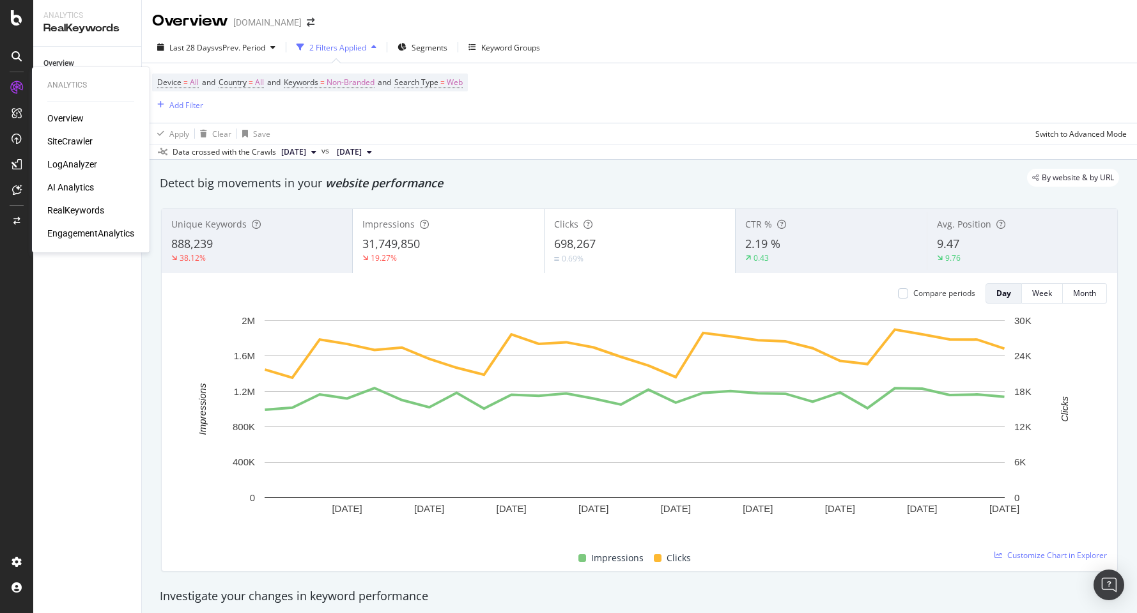
click at [64, 118] on div "Overview" at bounding box center [65, 118] width 36 height 13
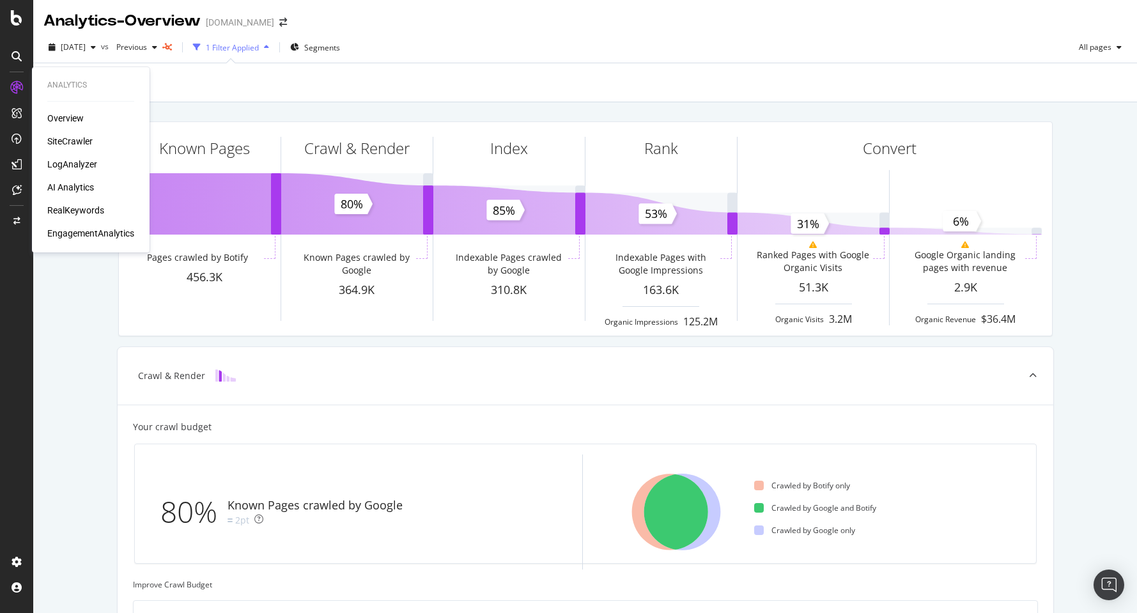
click at [68, 139] on div "SiteCrawler" at bounding box center [69, 141] width 45 height 13
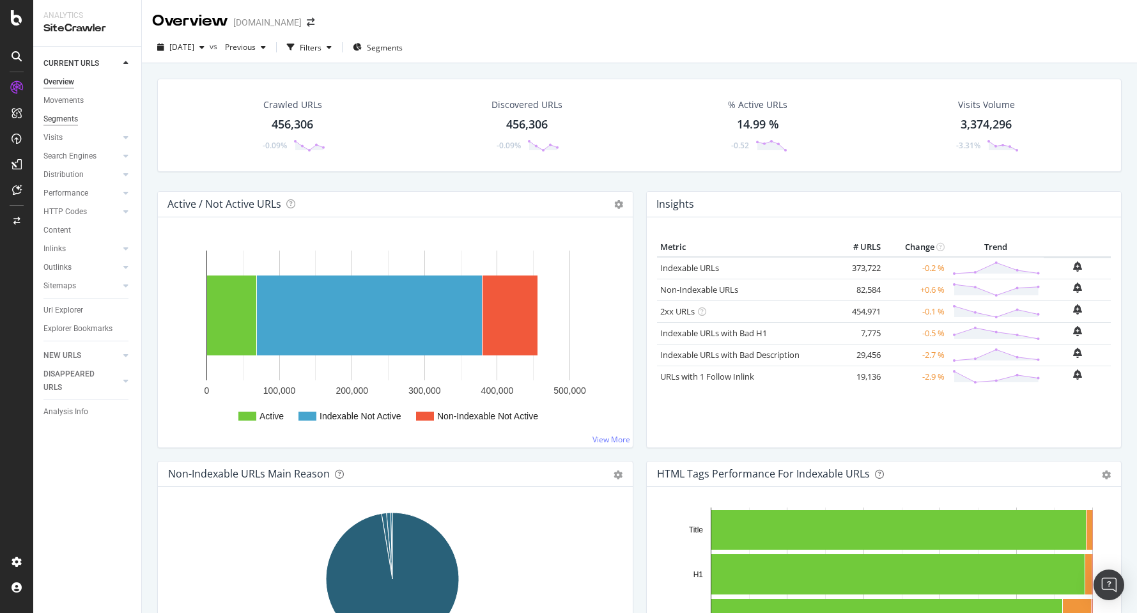
click at [63, 118] on div "Segments" at bounding box center [60, 118] width 35 height 13
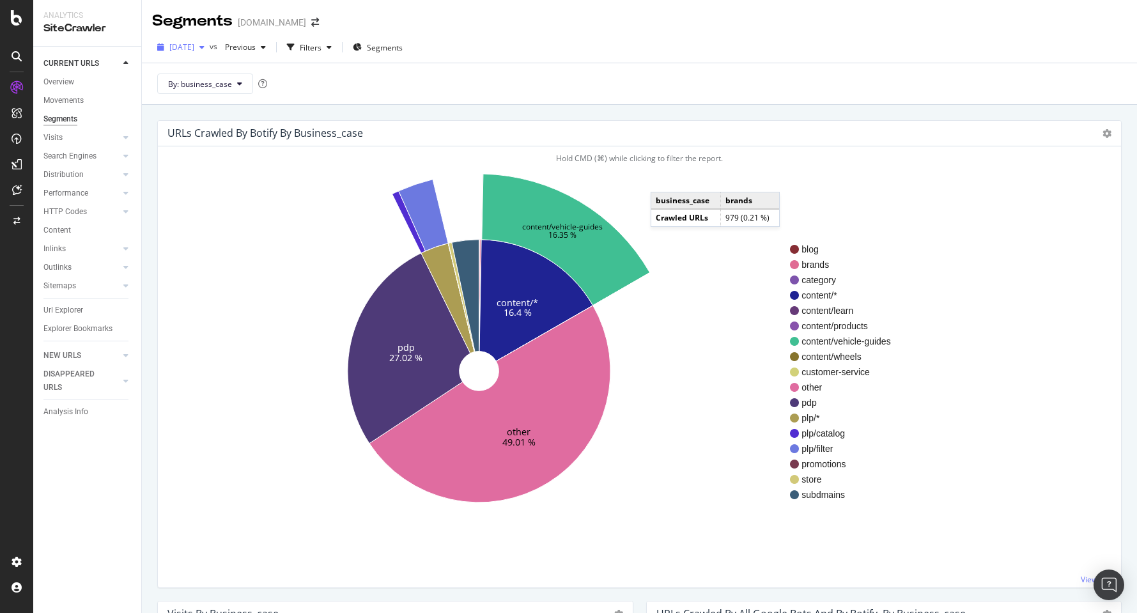
click at [210, 47] on div "button" at bounding box center [201, 47] width 15 height 8
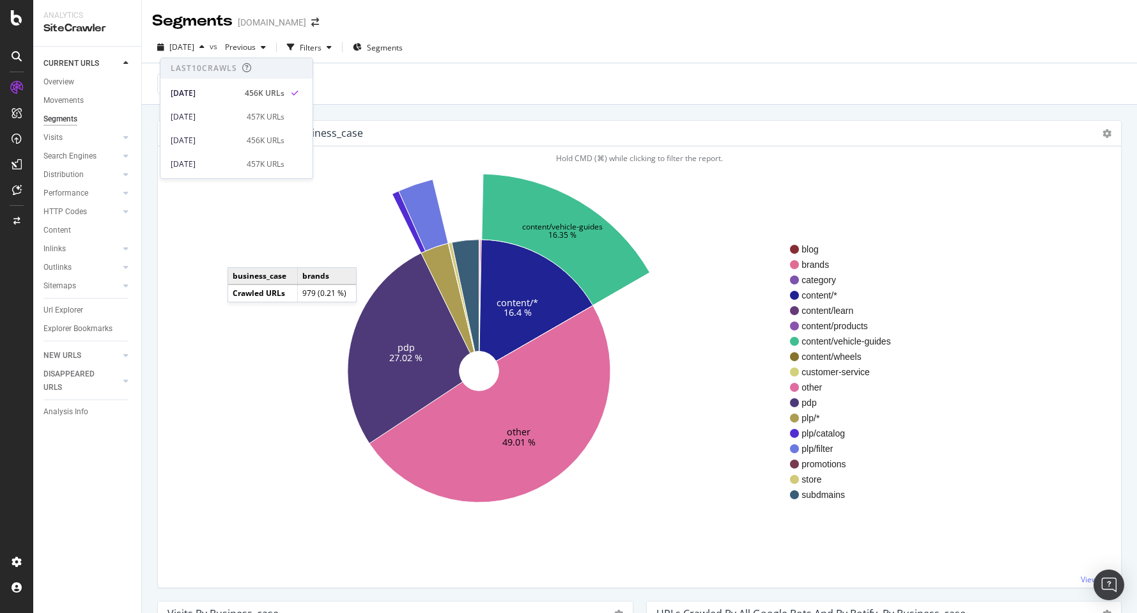
click at [240, 254] on icon "content/* 16.4 % other 49.01 % pdp 27.02 % content/vehicle-guides 16.35 %" at bounding box center [479, 371] width 622 height 394
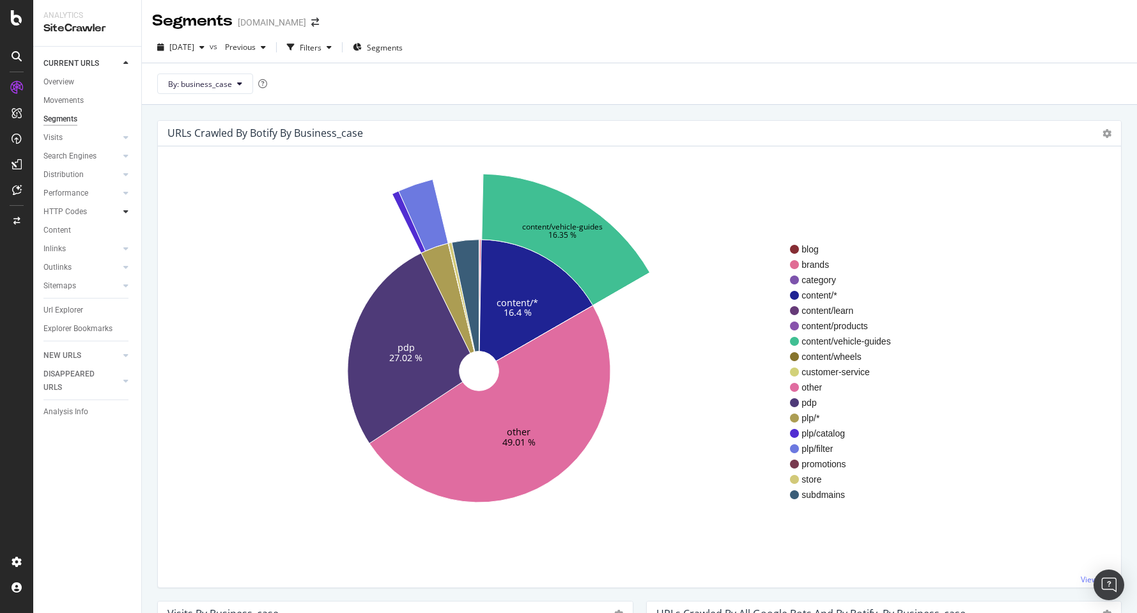
click at [126, 213] on icon at bounding box center [125, 212] width 5 height 8
click at [127, 193] on icon at bounding box center [125, 193] width 5 height 8
click at [125, 176] on icon at bounding box center [125, 175] width 5 height 8
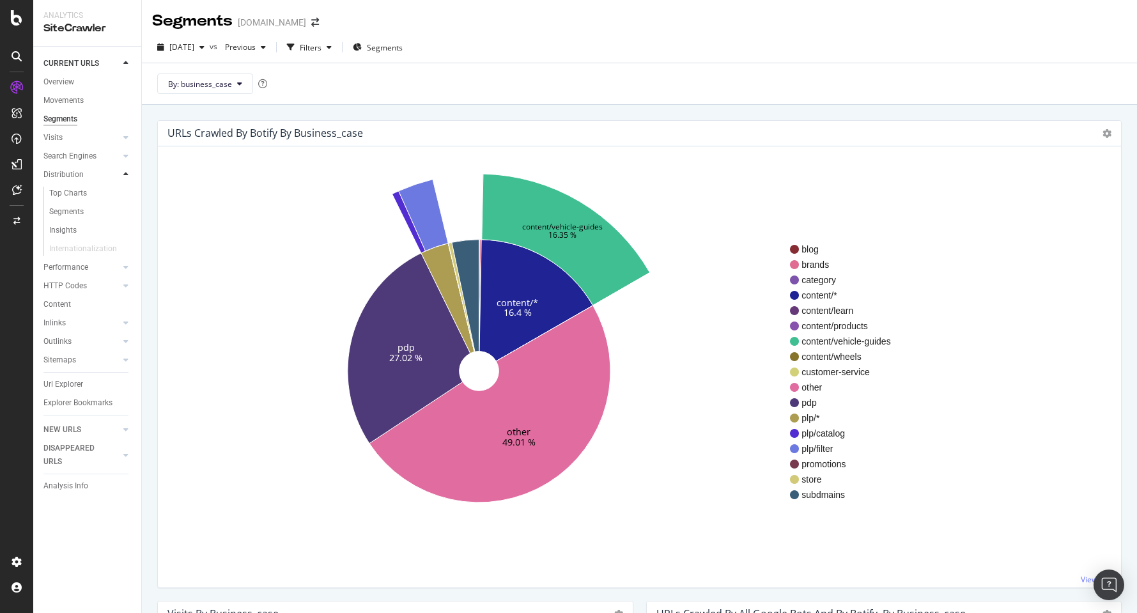
click at [125, 175] on icon at bounding box center [125, 175] width 5 height 8
click at [128, 157] on icon at bounding box center [125, 156] width 5 height 8
click at [68, 286] on div "Sitemaps" at bounding box center [59, 285] width 33 height 13
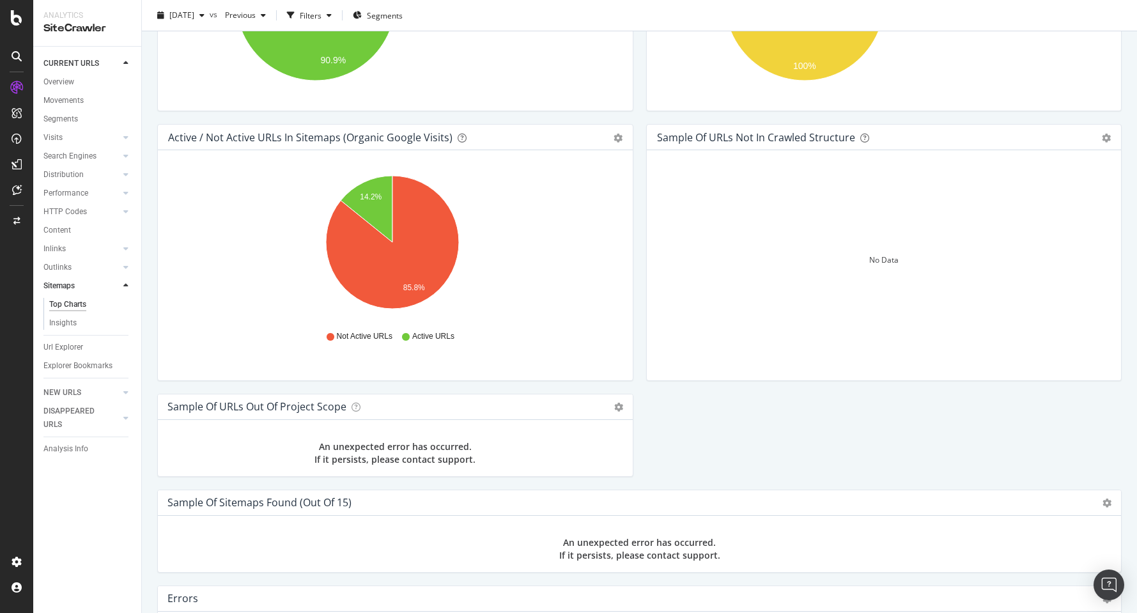
scroll to position [836, 0]
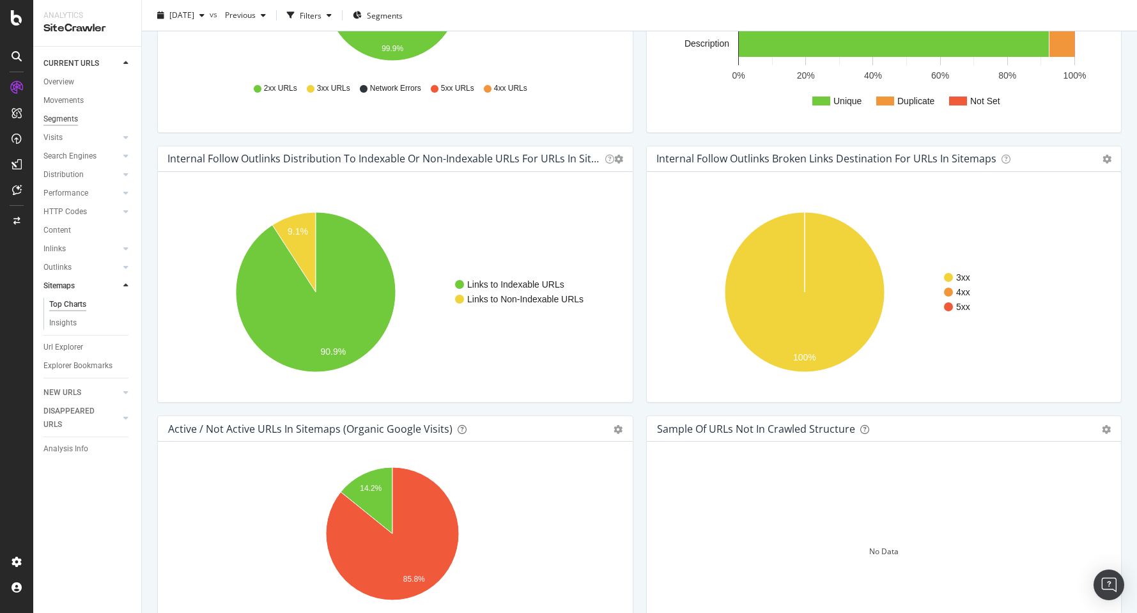
click at [60, 118] on div "Segments" at bounding box center [60, 118] width 35 height 13
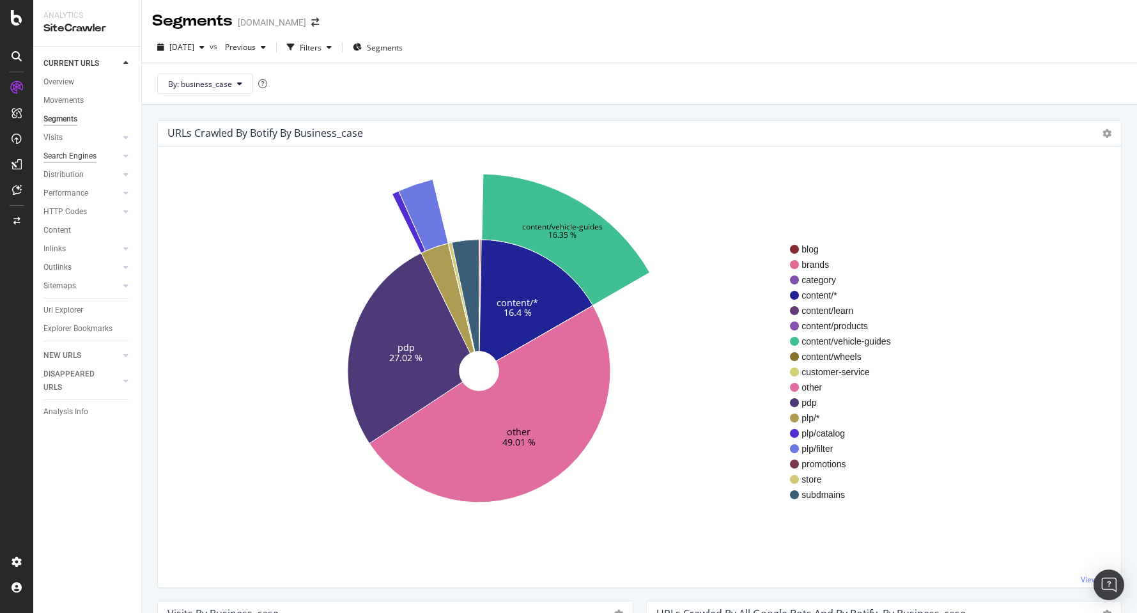
click at [73, 155] on div "Search Engines" at bounding box center [69, 156] width 53 height 13
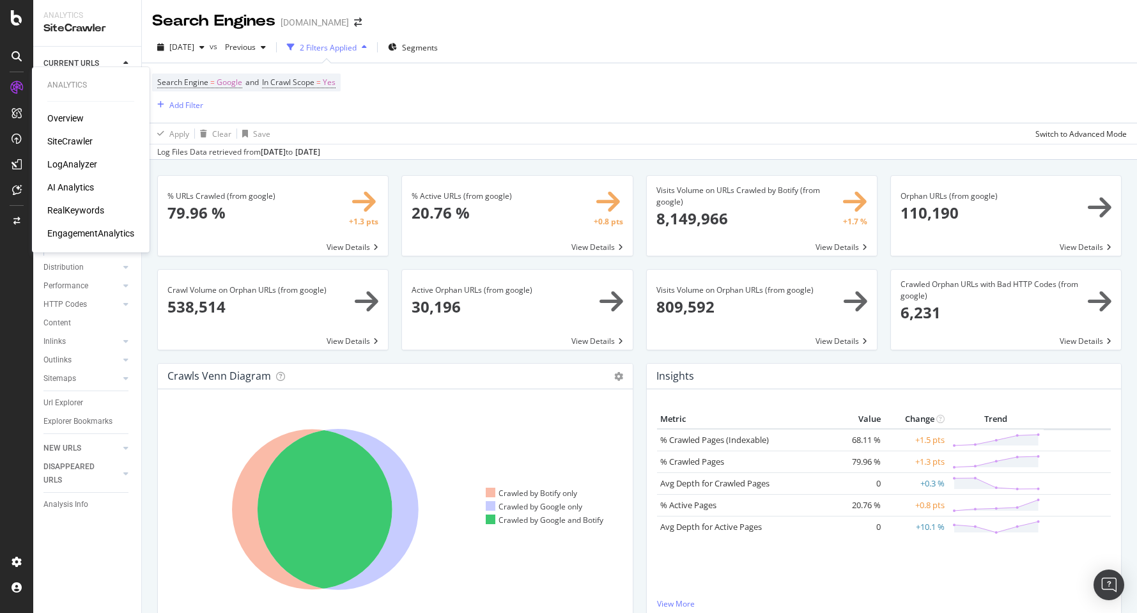
click at [67, 142] on div "SiteCrawler" at bounding box center [69, 141] width 45 height 13
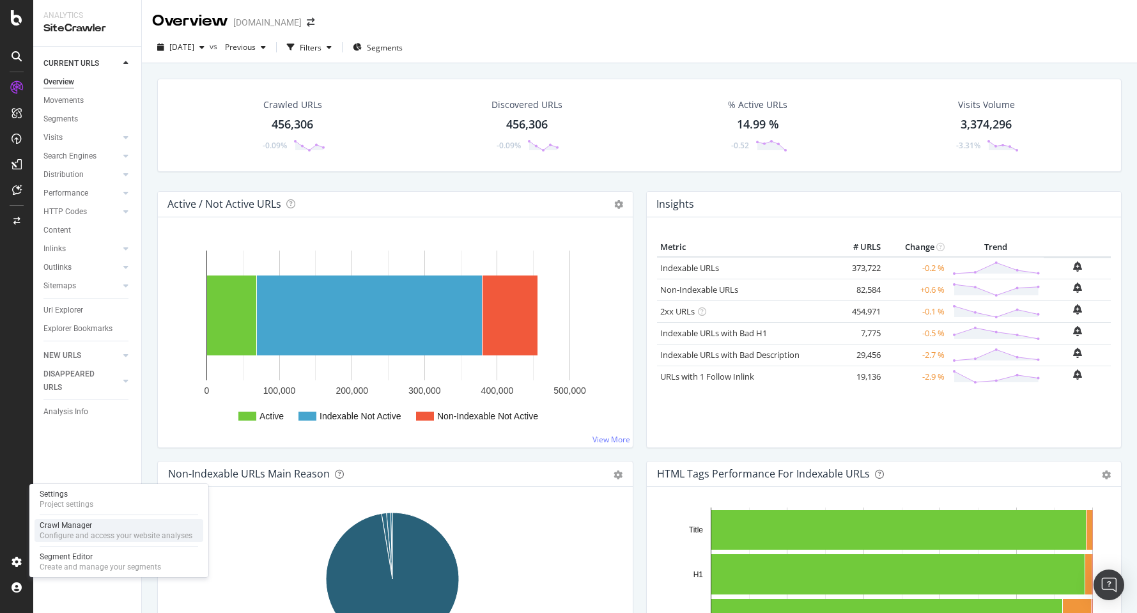
click at [68, 529] on div "Crawl Manager" at bounding box center [116, 525] width 153 height 10
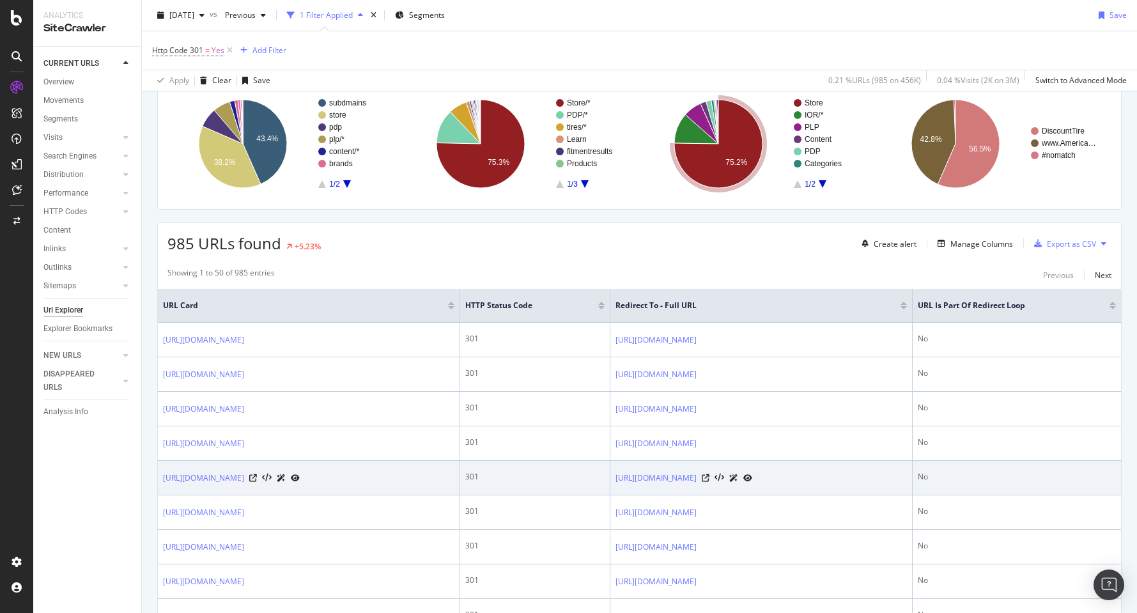
scroll to position [167, 0]
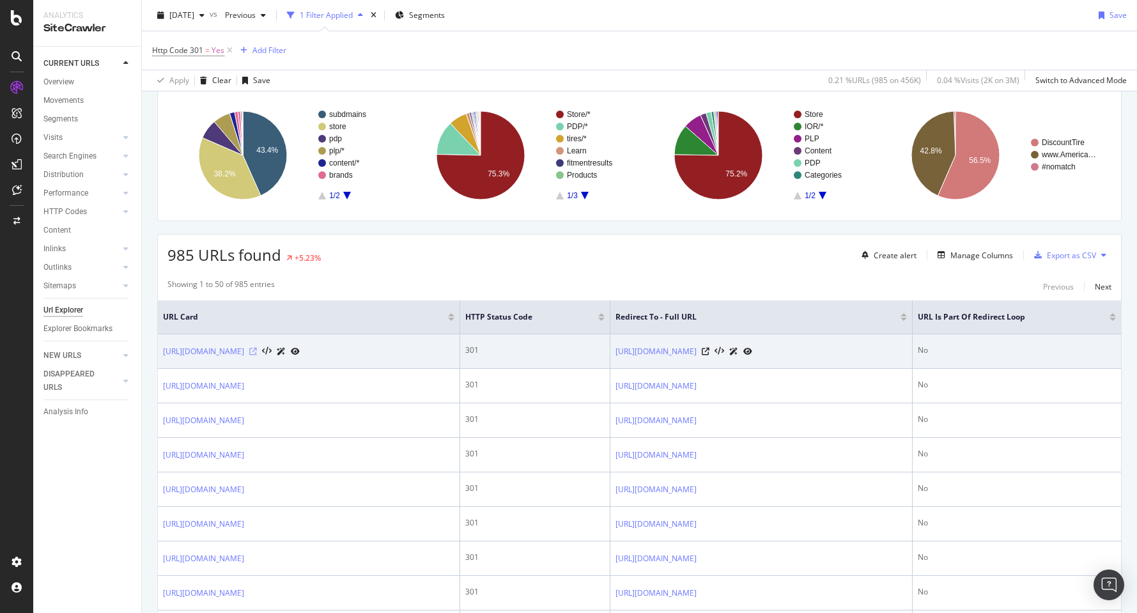
click at [257, 351] on icon at bounding box center [253, 352] width 8 height 8
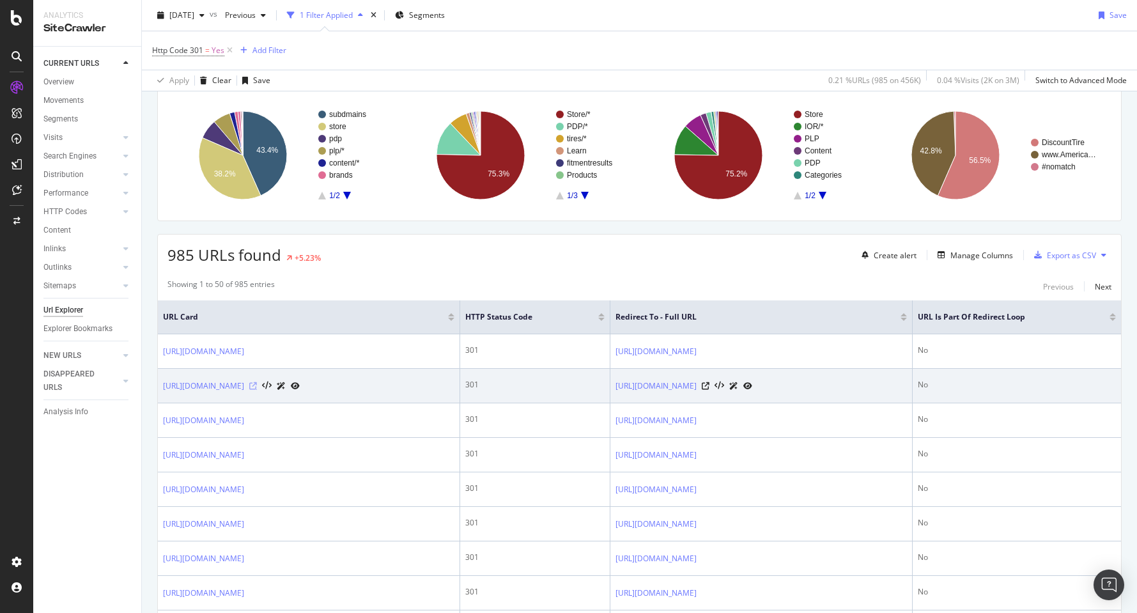
click at [257, 383] on icon at bounding box center [253, 386] width 8 height 8
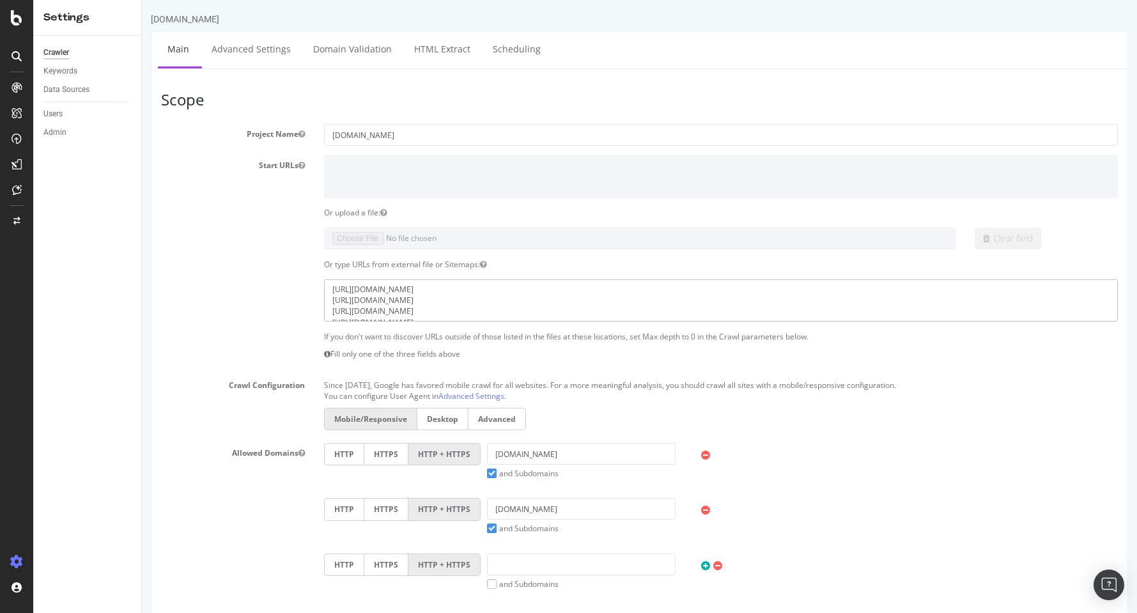
drag, startPoint x: 522, startPoint y: 288, endPoint x: 298, endPoint y: 291, distance: 223.7
click at [298, 291] on div "[URL][DOMAIN_NAME] [URL][DOMAIN_NAME] [URL][DOMAIN_NAME] [URL][DOMAIN_NAME] [UR…" at bounding box center [639, 300] width 976 height 42
click at [506, 310] on textarea "https://sitemaps.americastire.com/homepage.xml https://sitemaps.americastire.co…" at bounding box center [721, 300] width 794 height 42
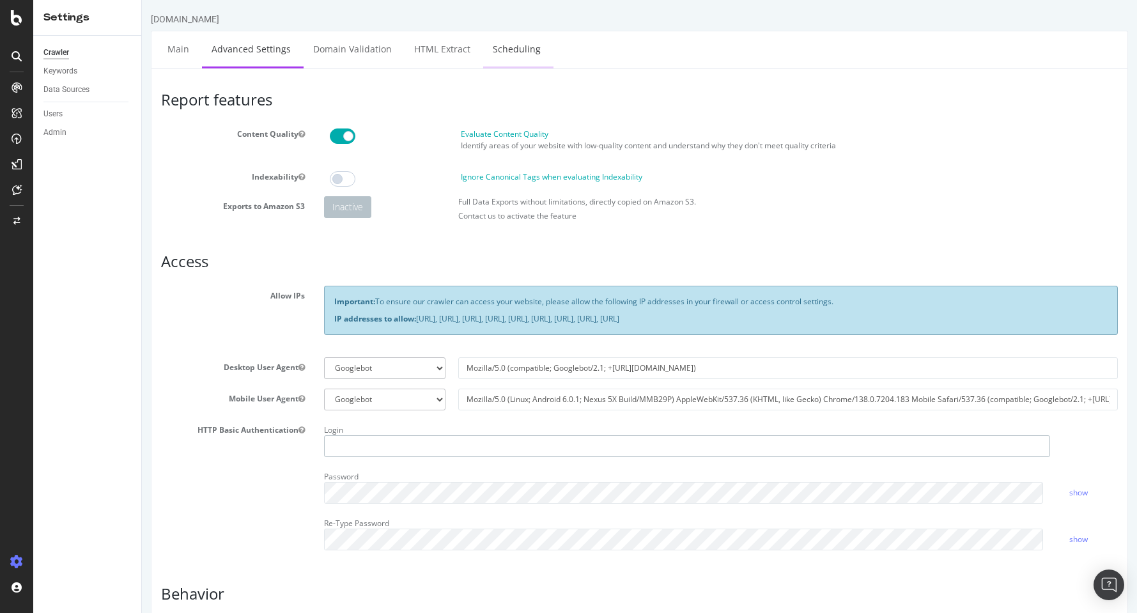
type input "erik.hendel@discounttire.com"
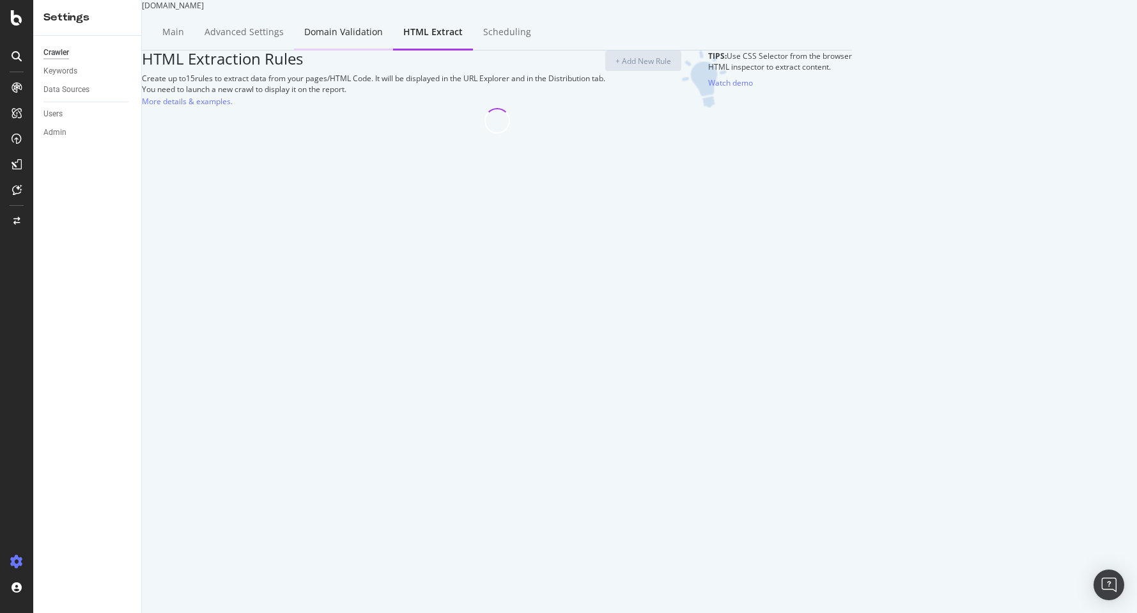
select select "count"
select select "exist"
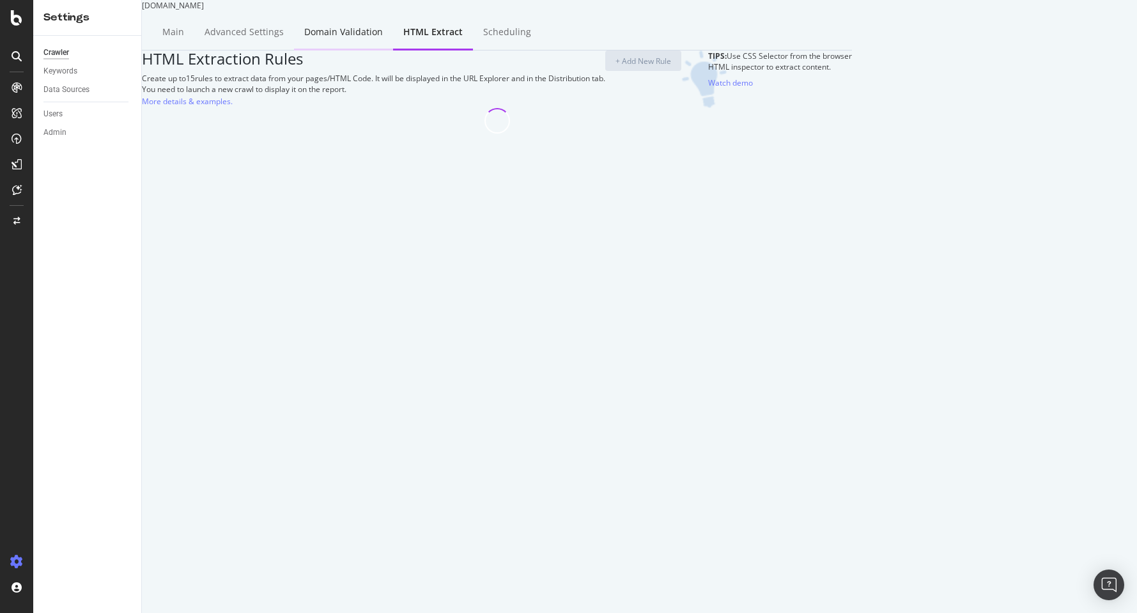
select select "exist"
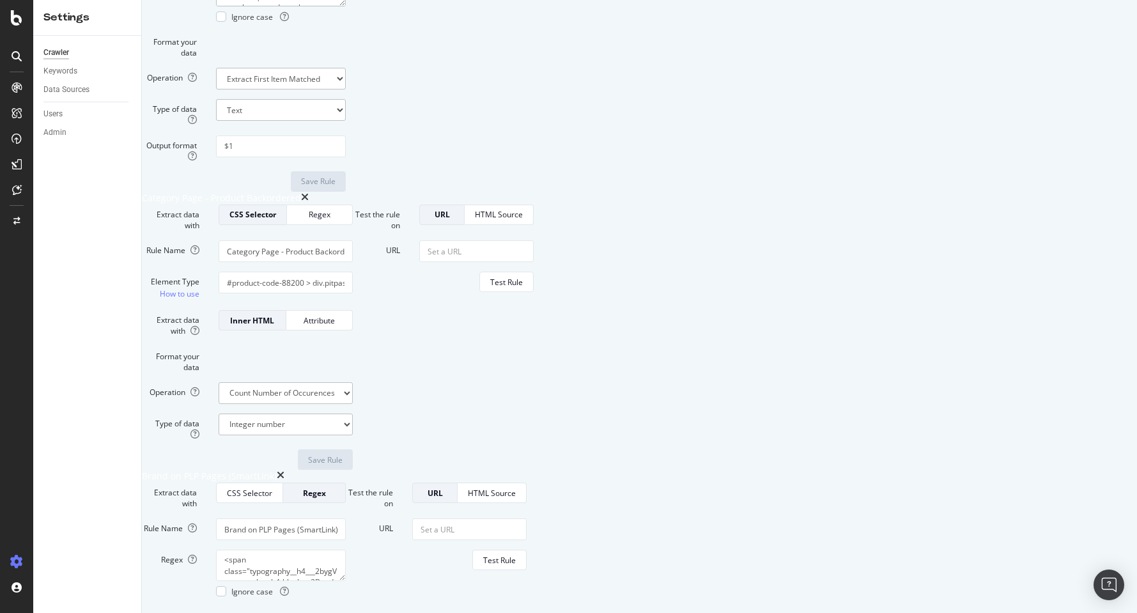
scroll to position [573, 0]
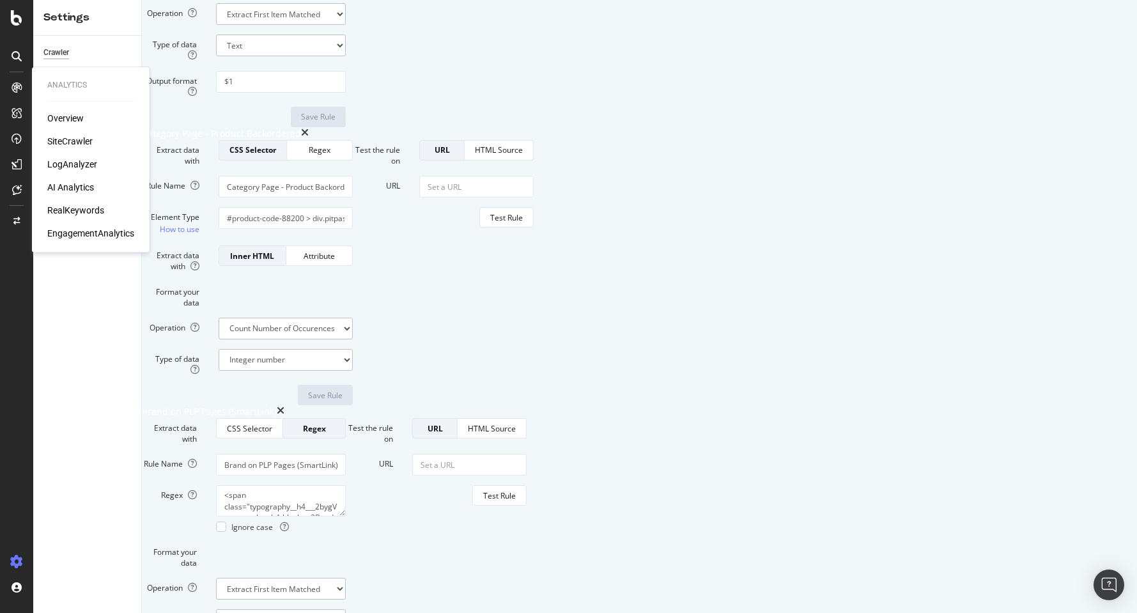
click at [74, 165] on div "LogAnalyzer" at bounding box center [72, 164] width 50 height 13
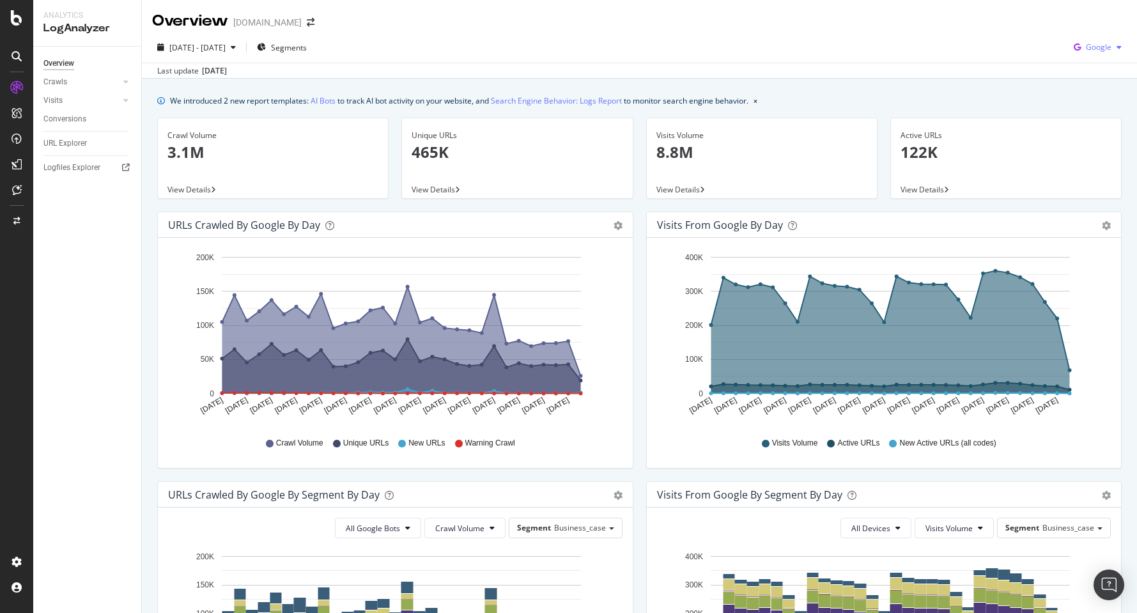
click at [1117, 49] on icon "button" at bounding box center [1119, 47] width 5 height 8
click at [1080, 120] on span "OpenAI" at bounding box center [1097, 120] width 47 height 12
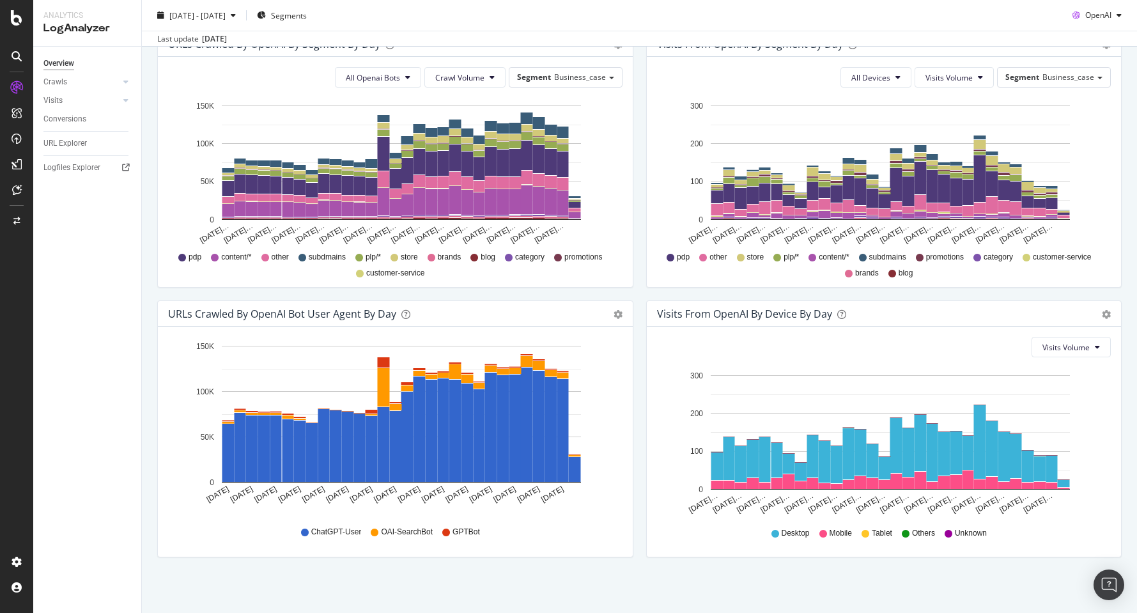
scroll to position [453, 0]
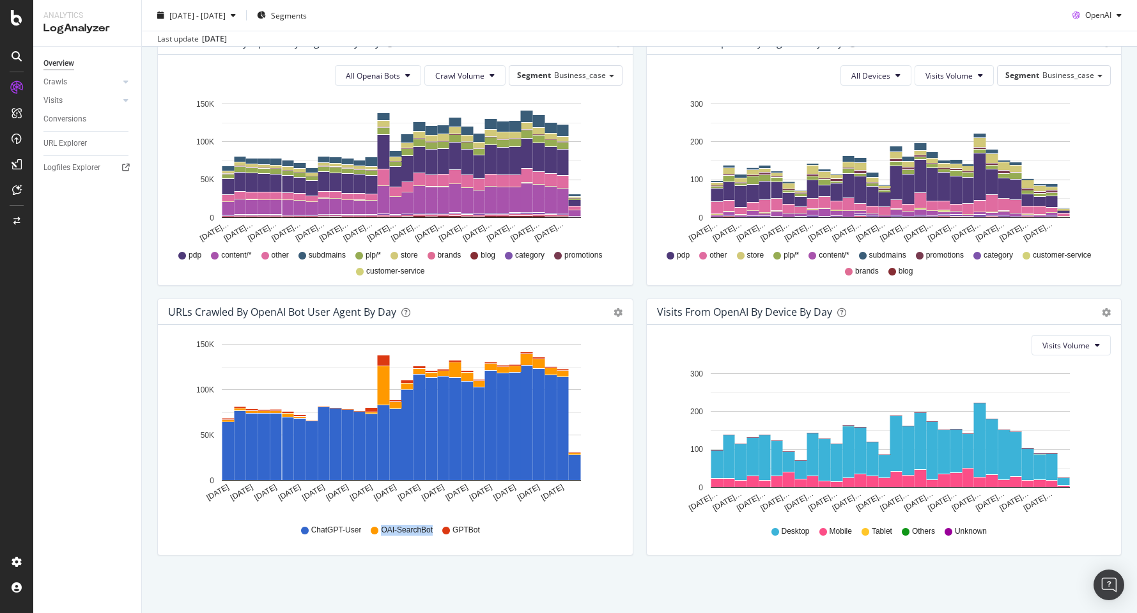
drag, startPoint x: 430, startPoint y: 528, endPoint x: 380, endPoint y: 534, distance: 50.2
click at [381, 534] on span "OAI-SearchBot" at bounding box center [407, 530] width 52 height 11
click at [567, 528] on div "ChatGPT-User OAI-SearchBot GPTBot" at bounding box center [395, 530] width 442 height 29
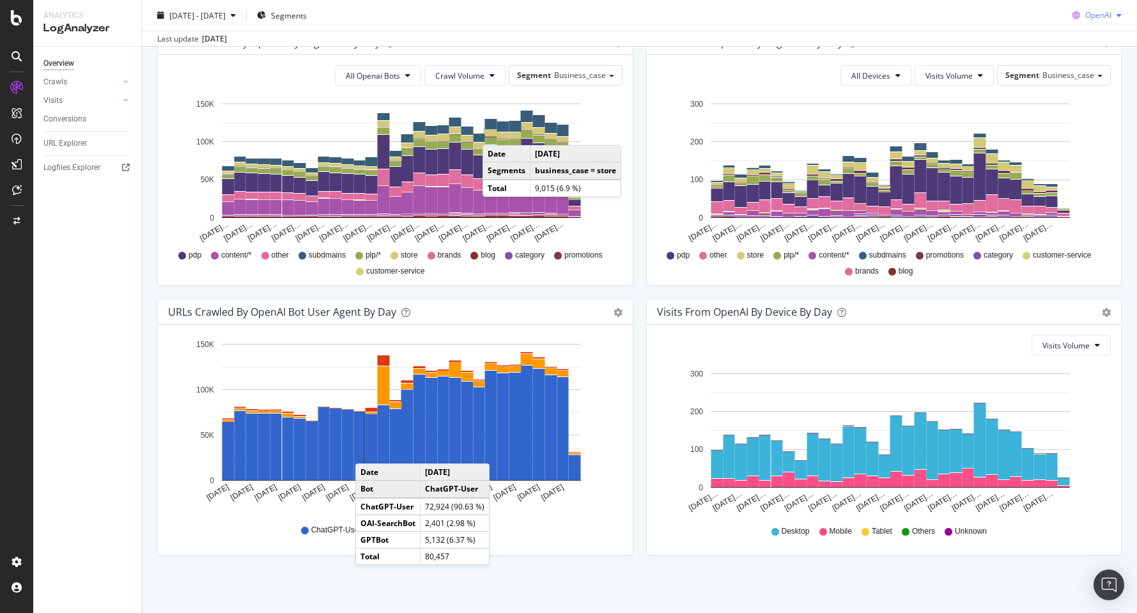
click at [1111, 13] on div "button" at bounding box center [1118, 16] width 15 height 8
click at [1083, 66] on span "Bing" at bounding box center [1097, 65] width 47 height 12
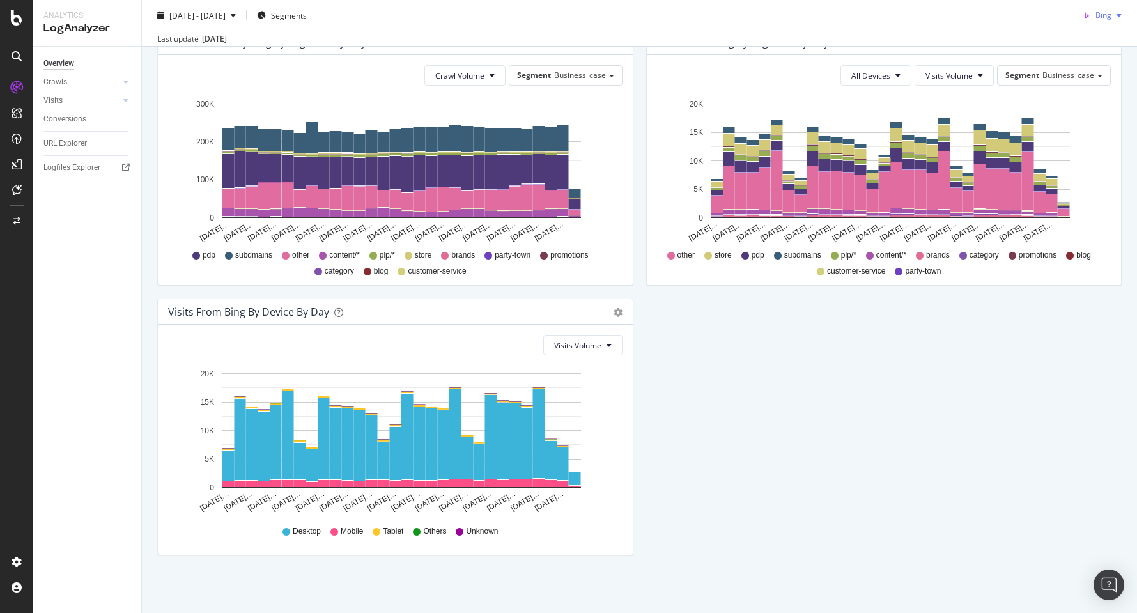
click at [1111, 13] on div "button" at bounding box center [1118, 16] width 15 height 8
click at [1083, 118] on div "Other AI Bots" at bounding box center [1088, 111] width 88 height 19
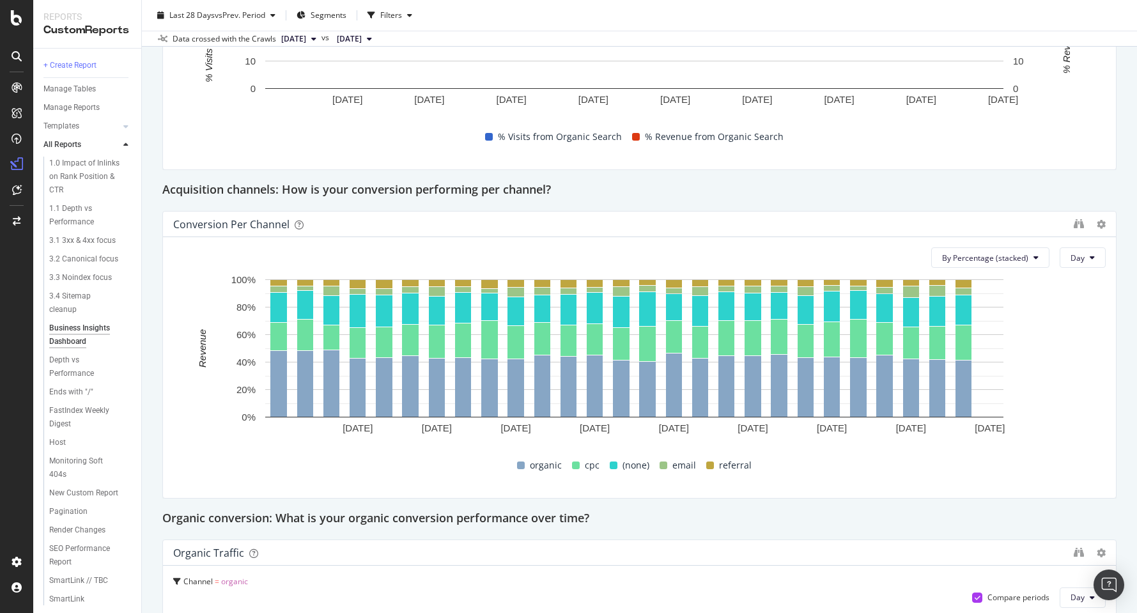
scroll to position [748, 0]
